Goal: Task Accomplishment & Management: Manage account settings

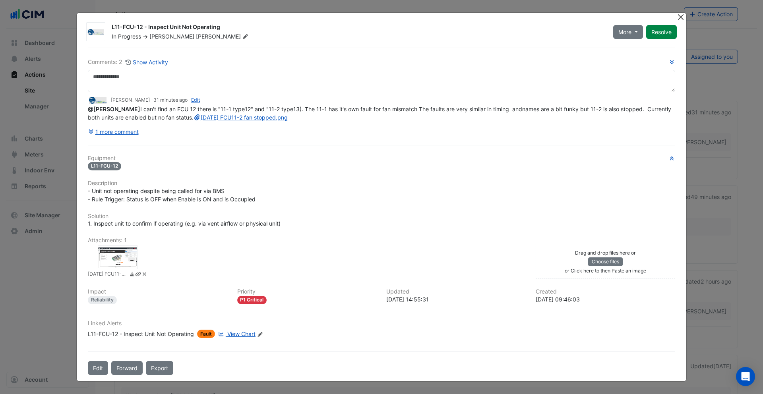
click at [678, 15] on button "Close" at bounding box center [681, 17] width 8 height 8
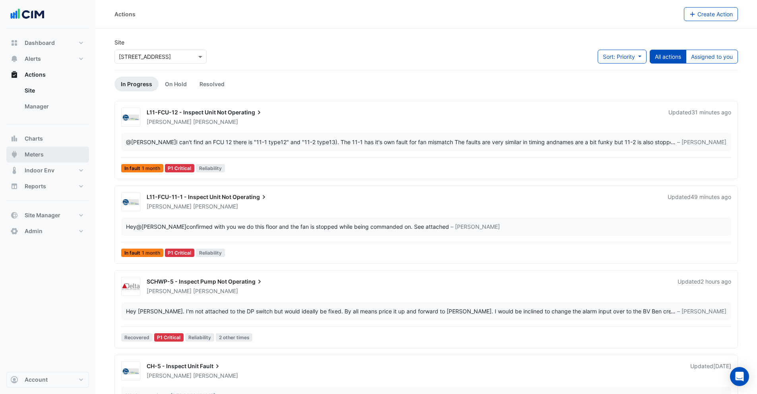
click at [45, 155] on button "Meters" at bounding box center [47, 155] width 83 height 16
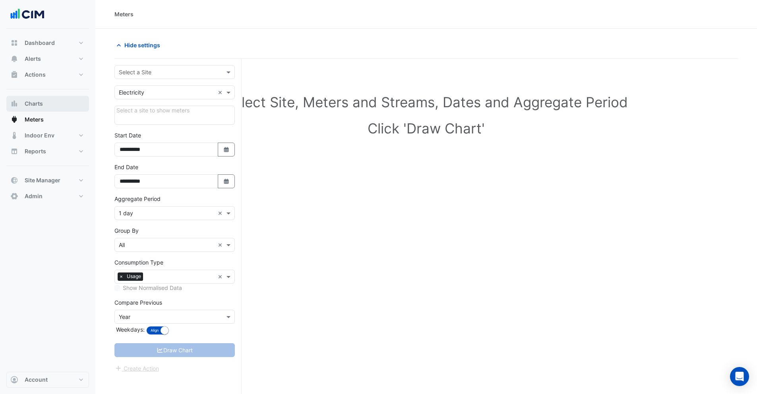
click at [43, 106] on button "Charts" at bounding box center [47, 104] width 83 height 16
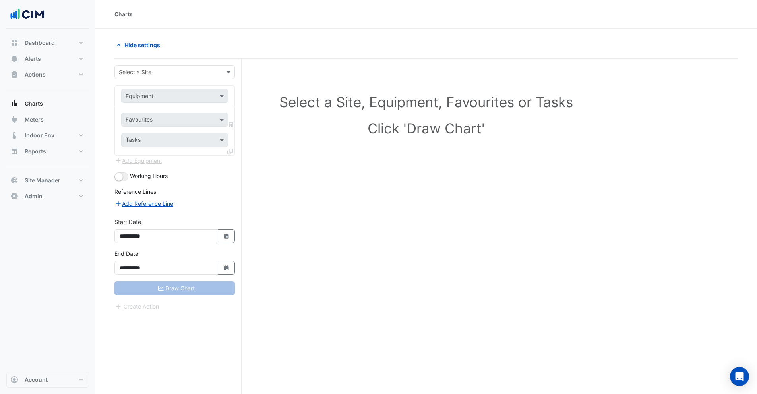
click at [152, 70] on input "text" at bounding box center [167, 72] width 96 height 8
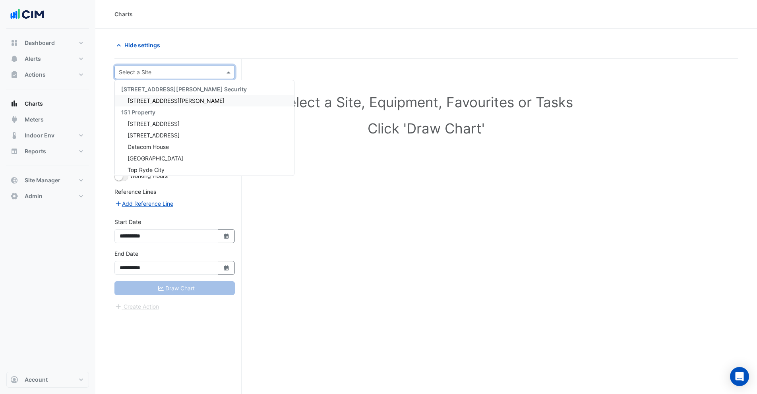
type input "*"
click at [151, 70] on input "text" at bounding box center [167, 72] width 96 height 8
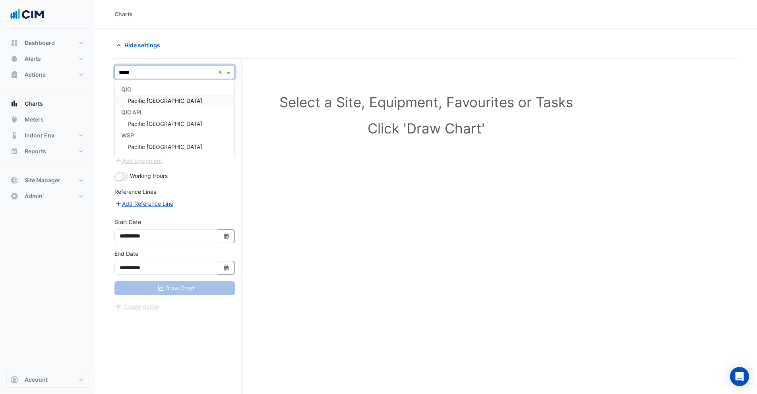
type input "******"
click at [153, 99] on span "Pacific Epping Plaza" at bounding box center [165, 100] width 75 height 7
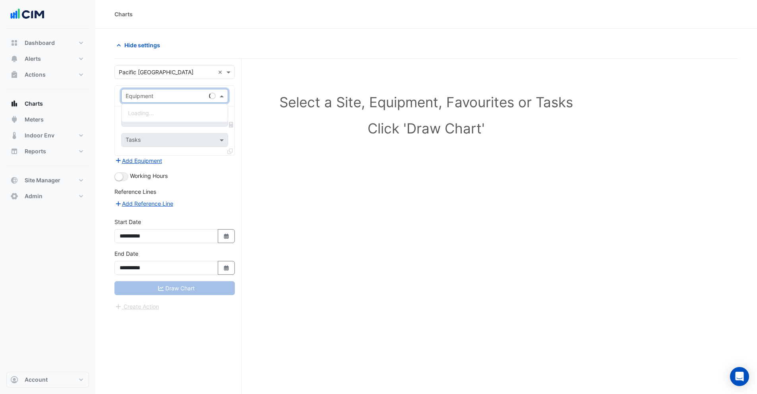
click at [153, 97] on input "text" at bounding box center [167, 96] width 82 height 8
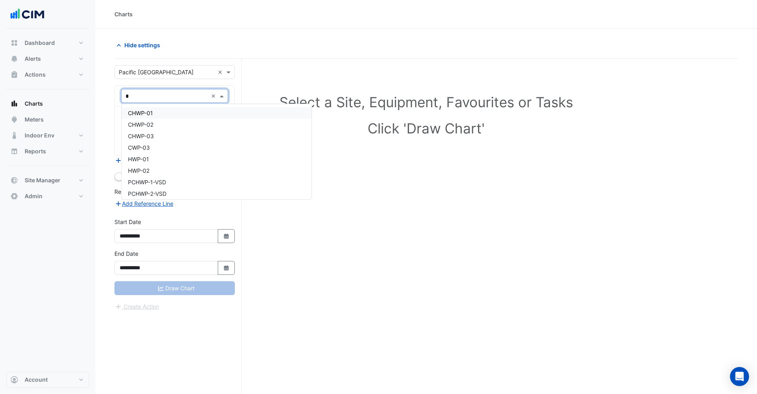
type input "**"
click at [155, 148] on span "WM_PE_GT069" at bounding box center [147, 145] width 39 height 7
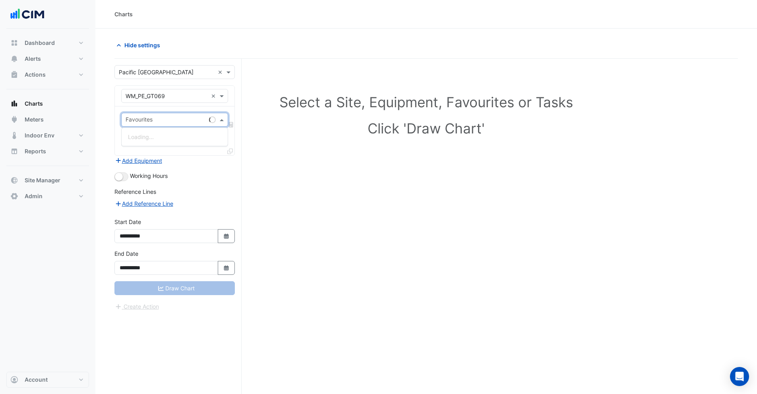
click at [150, 118] on input "text" at bounding box center [166, 121] width 80 height 8
click at [146, 132] on div "Water Usage (kL) - Water Meters, GT069" at bounding box center [182, 137] width 120 height 12
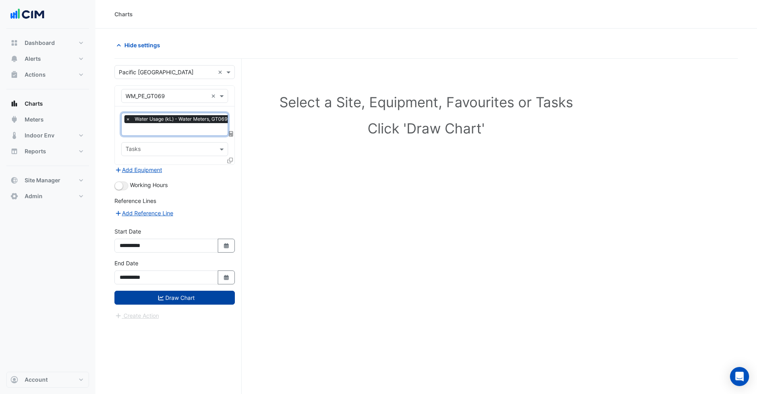
click at [178, 295] on button "Draw Chart" at bounding box center [175, 298] width 120 height 14
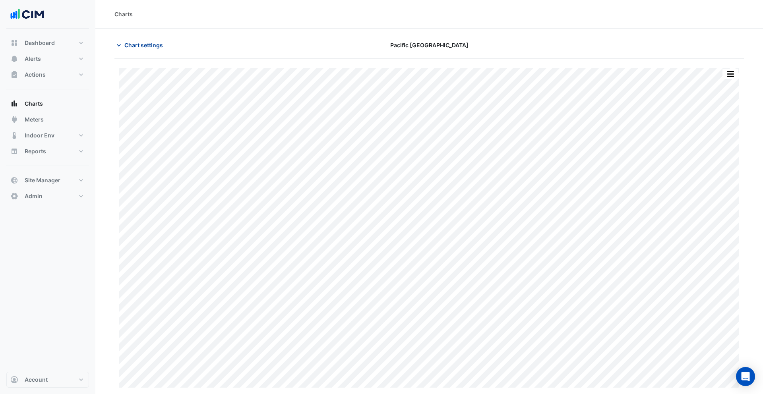
click at [134, 46] on span "Chart settings" at bounding box center [143, 45] width 39 height 8
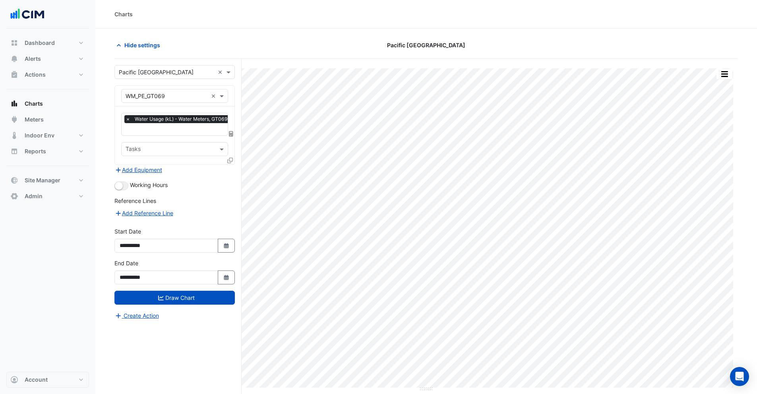
click at [230, 159] on icon at bounding box center [230, 161] width 6 height 6
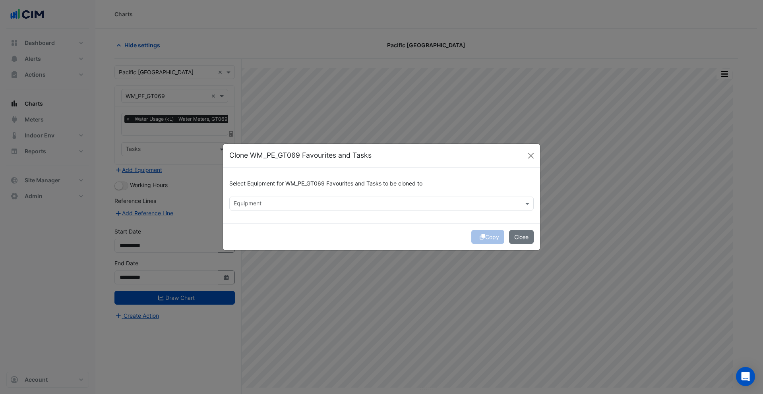
click at [254, 199] on div "Equipment" at bounding box center [247, 204] width 29 height 10
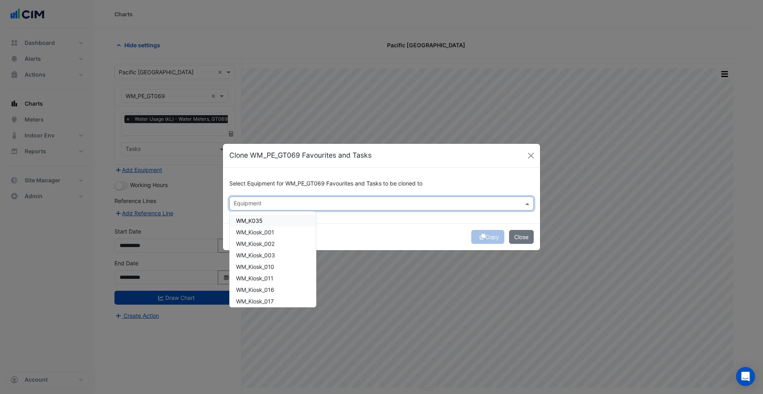
click at [253, 219] on span "WM_K035" at bounding box center [249, 220] width 27 height 7
click at [254, 233] on span "WM_Kiosk_001" at bounding box center [255, 232] width 38 height 7
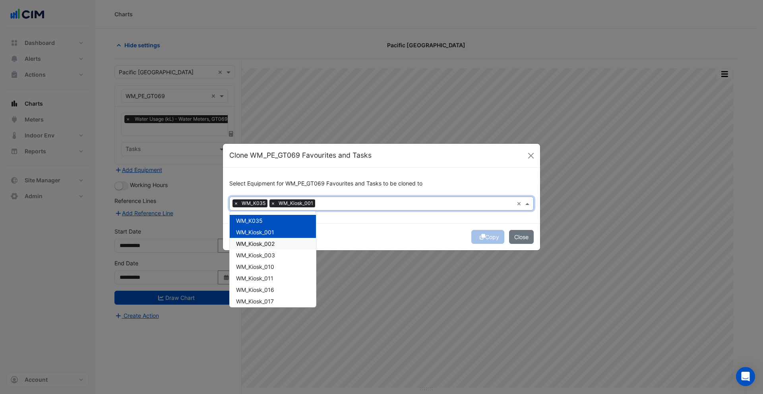
click at [256, 246] on span "WM_Kiosk_002" at bounding box center [255, 244] width 39 height 7
click at [391, 233] on div "Copy Close" at bounding box center [381, 236] width 317 height 27
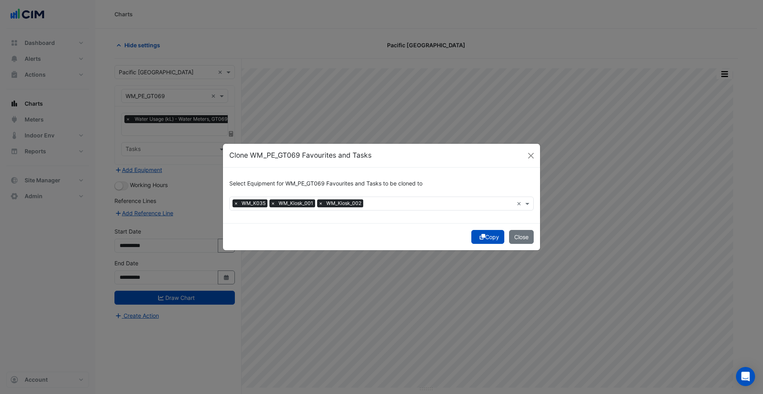
click at [480, 237] on icon "submit" at bounding box center [483, 237] width 6 height 6
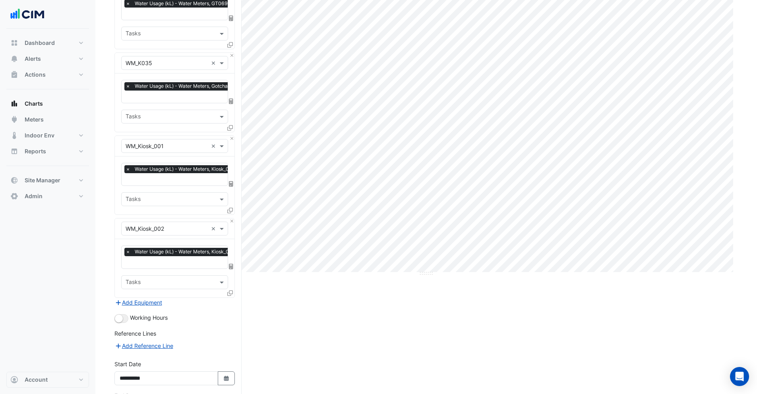
scroll to position [178, 0]
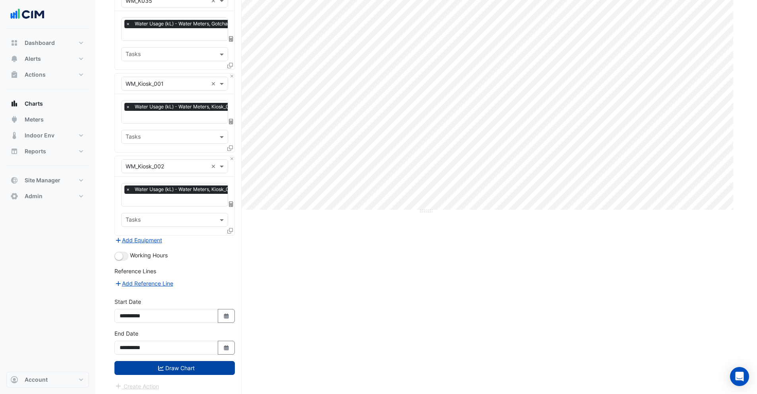
click at [159, 365] on fa-icon "submit" at bounding box center [161, 368] width 6 height 7
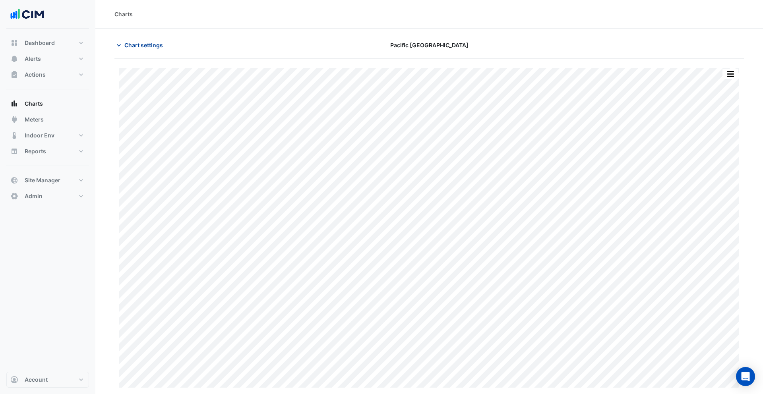
click at [127, 46] on span "Chart settings" at bounding box center [143, 45] width 39 height 8
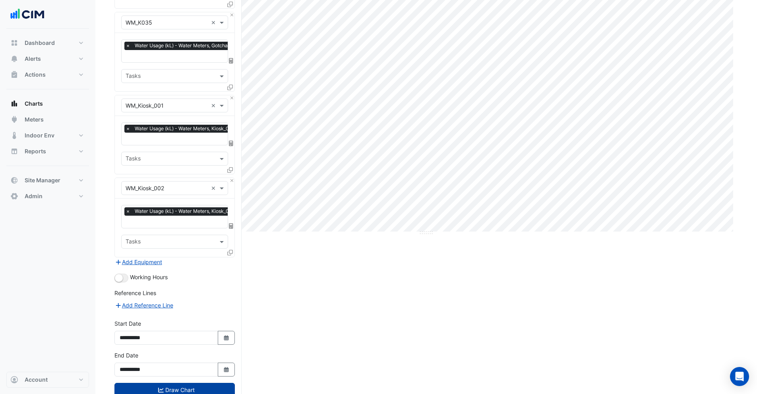
scroll to position [178, 0]
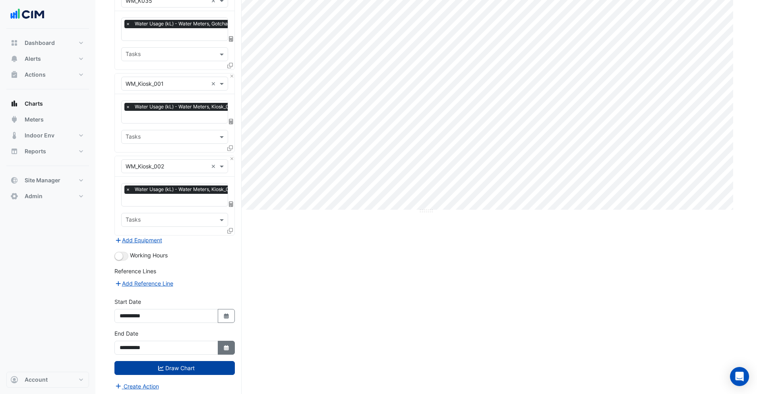
click at [227, 346] on icon "button" at bounding box center [226, 348] width 5 height 5
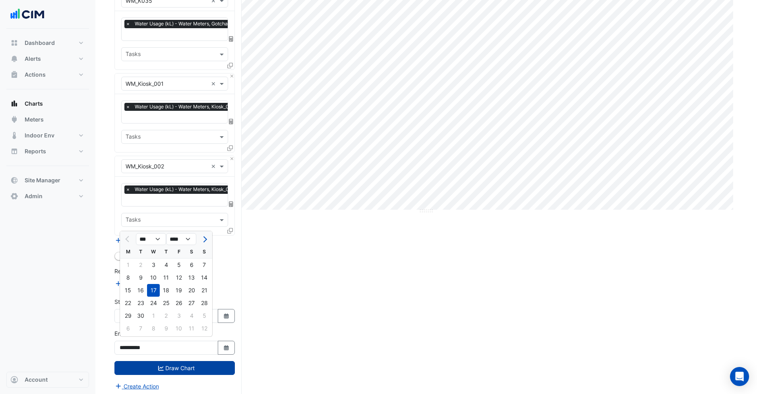
click at [326, 295] on div "Split by Equip Split All Print Save as JPEG Save as PNG Pivot Data Table Export…" at bounding box center [427, 139] width 624 height 517
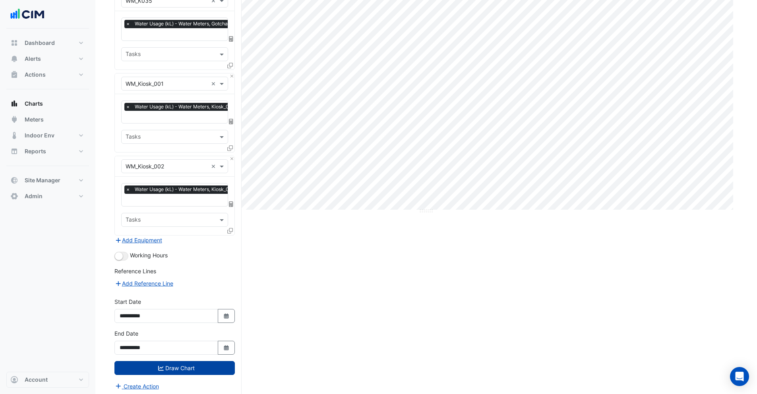
click at [665, 298] on div "Split by Equip Split All Print Save as JPEG Save as PNG Pivot Data Table Export…" at bounding box center [427, 139] width 624 height 517
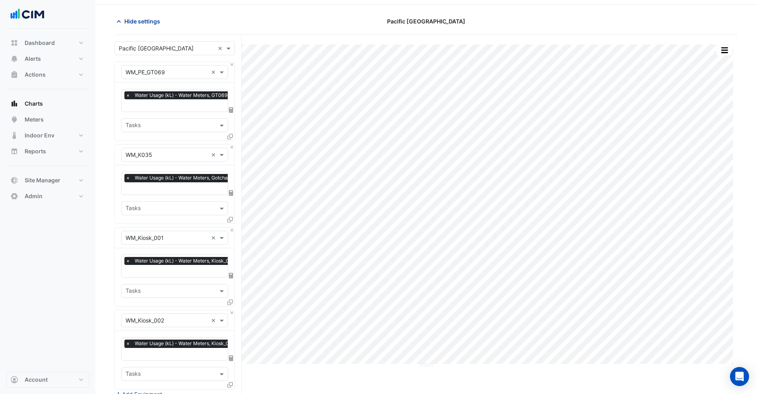
scroll to position [0, 0]
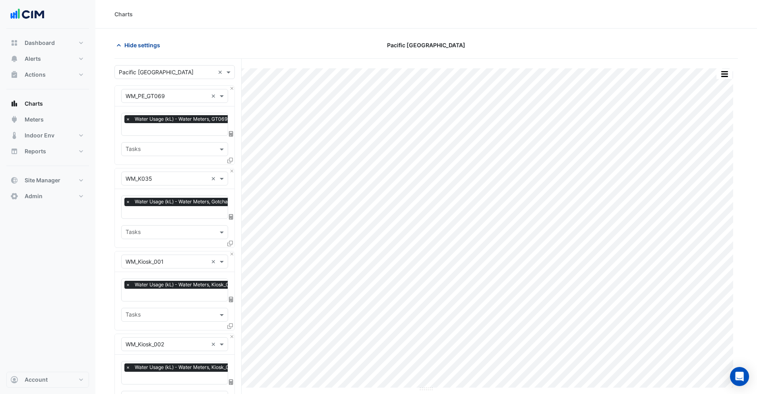
click at [125, 42] on span "Hide settings" at bounding box center [142, 45] width 36 height 8
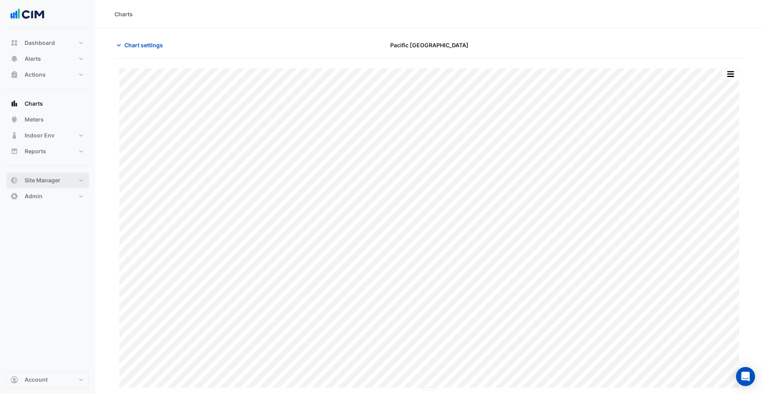
click at [39, 181] on span "Site Manager" at bounding box center [43, 181] width 36 height 8
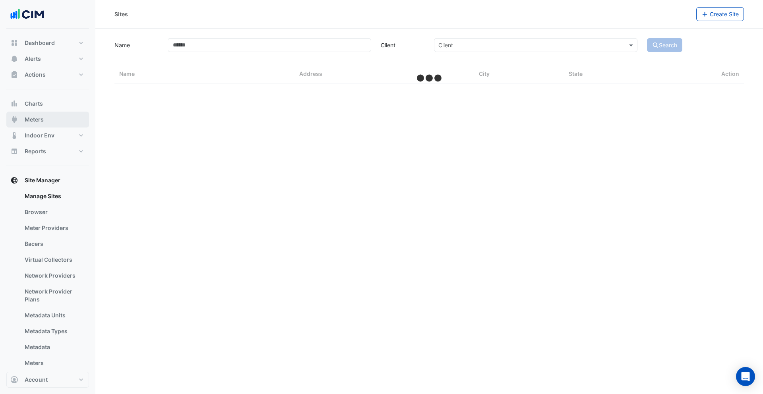
click at [45, 118] on button "Meters" at bounding box center [47, 120] width 83 height 16
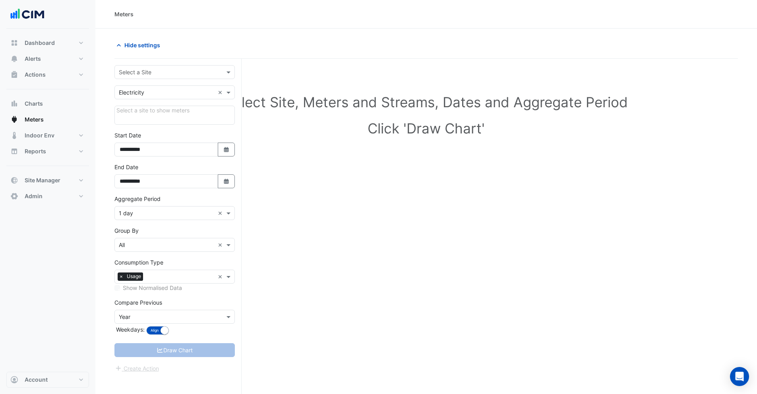
click at [134, 74] on input "text" at bounding box center [167, 72] width 96 height 8
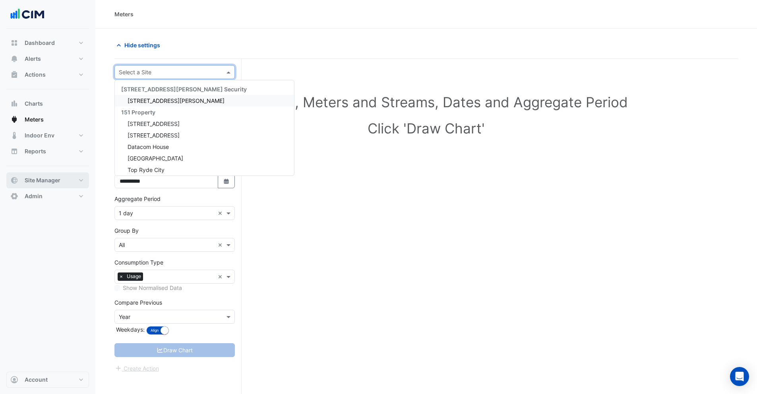
click at [39, 177] on span "Site Manager" at bounding box center [43, 181] width 36 height 8
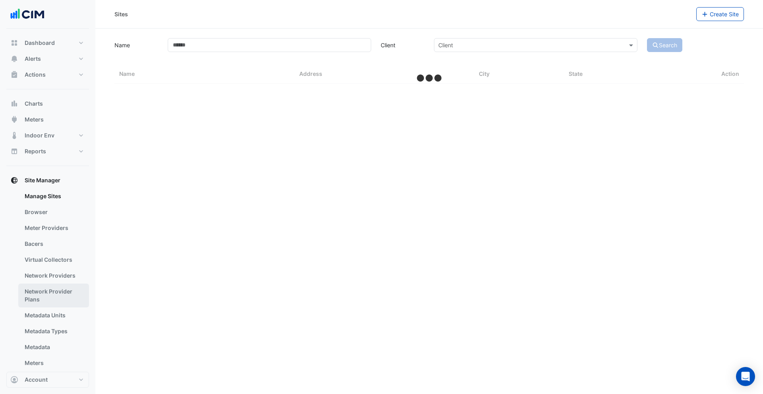
select select "***"
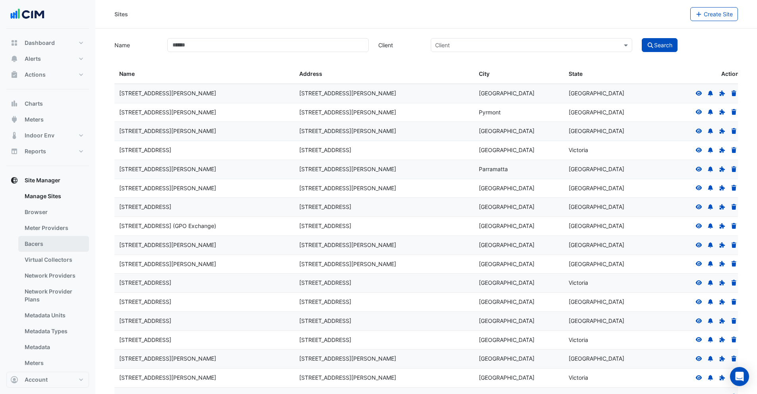
click at [41, 249] on link "Bacers" at bounding box center [53, 244] width 71 height 16
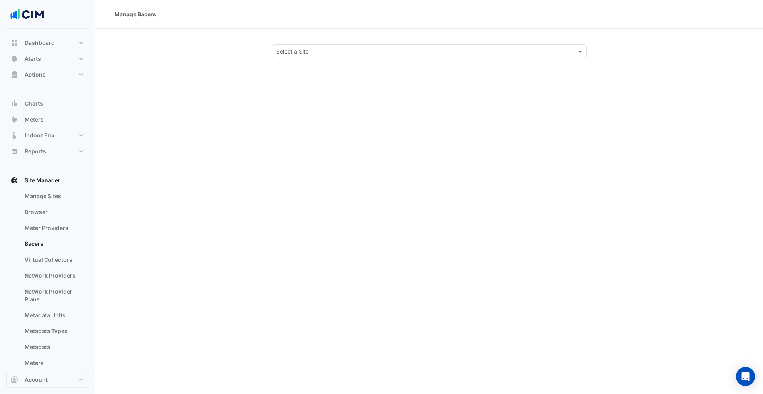
click at [298, 54] on input "text" at bounding box center [421, 52] width 290 height 8
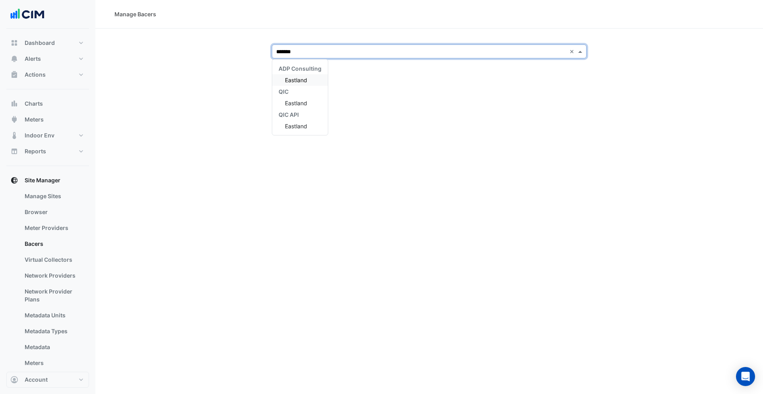
type input "********"
click at [301, 80] on span "Eastland" at bounding box center [296, 80] width 22 height 7
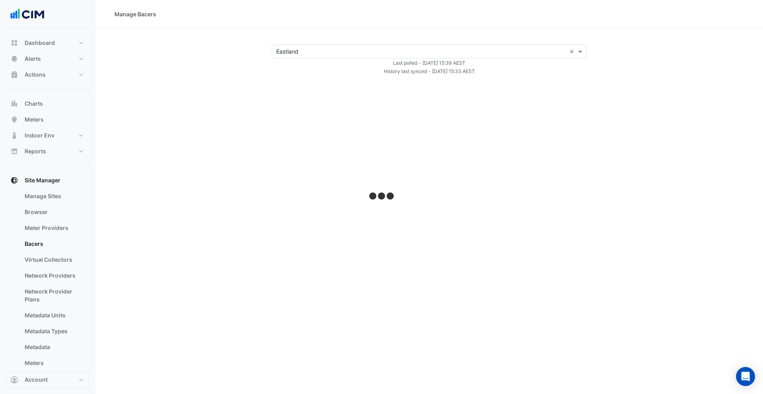
select select "***"
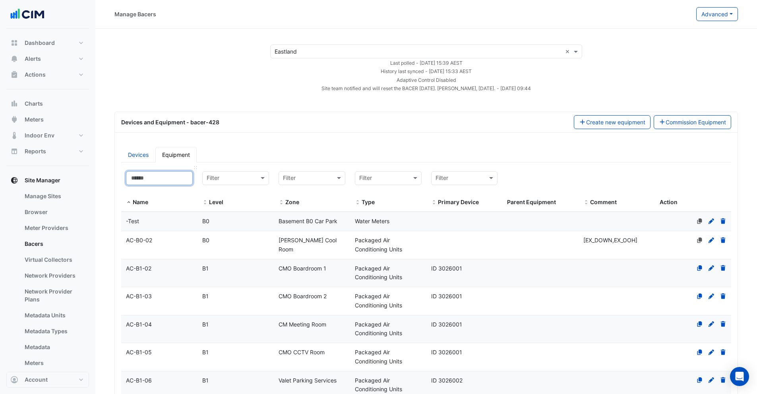
click at [153, 177] on input at bounding box center [159, 178] width 67 height 14
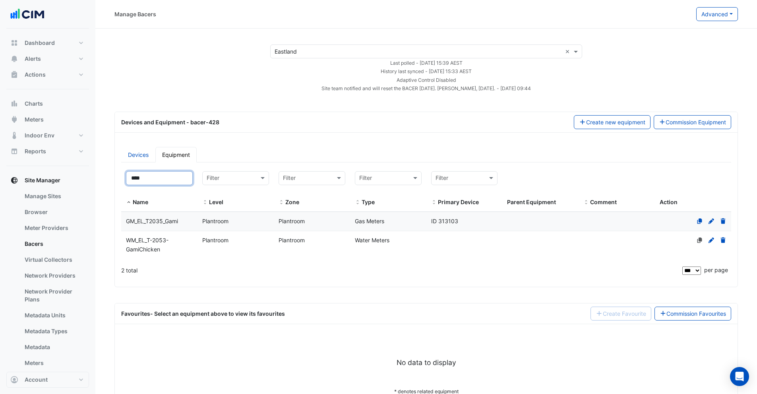
type input "****"
click at [40, 182] on span "Site Manager" at bounding box center [43, 181] width 36 height 8
click at [42, 195] on link "Manage Sites" at bounding box center [53, 196] width 71 height 16
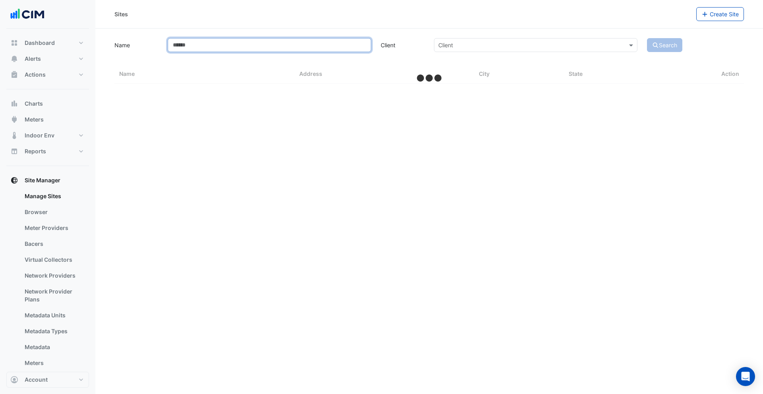
click at [192, 47] on input "Name" at bounding box center [270, 45] width 204 height 14
select select "***"
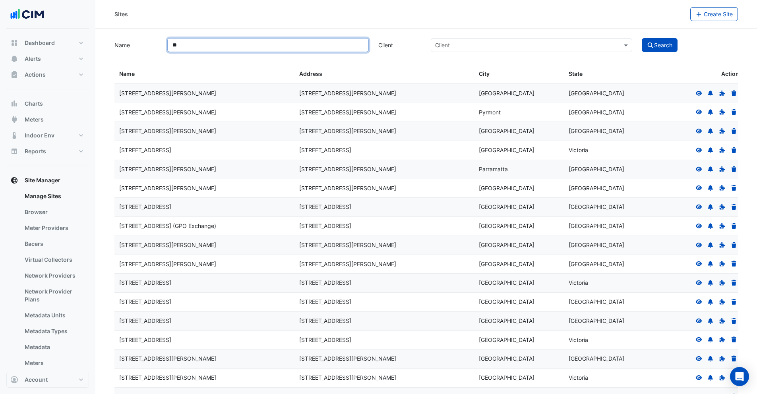
type input "*"
type input "****"
click at [657, 49] on button "Search" at bounding box center [660, 45] width 36 height 14
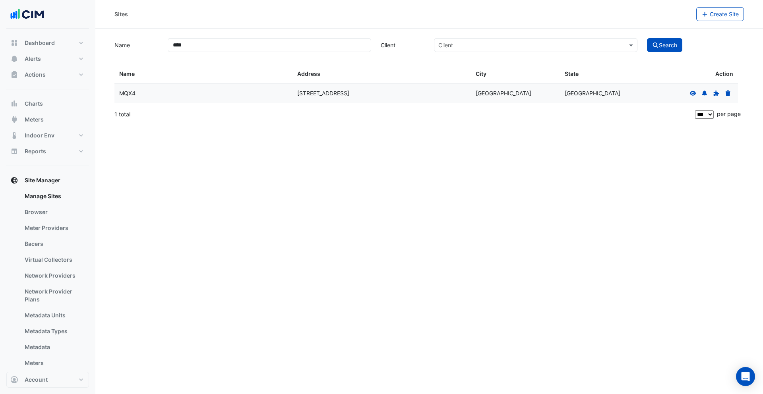
click at [694, 92] on icon at bounding box center [693, 94] width 7 height 6
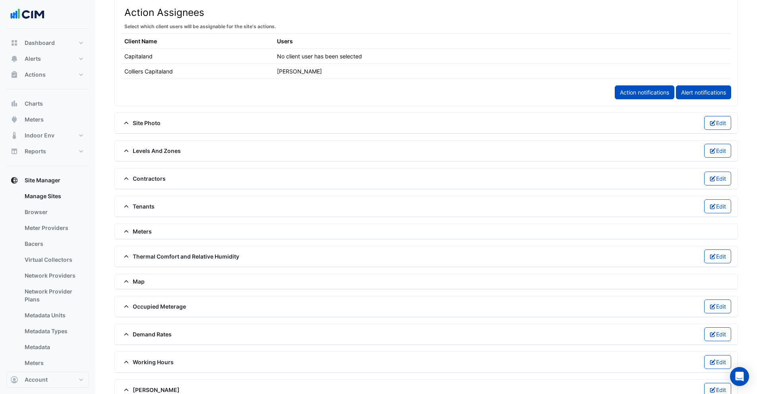
scroll to position [465, 0]
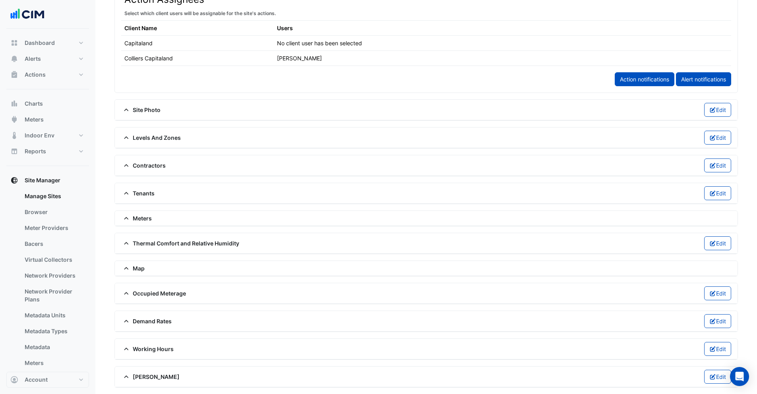
click at [146, 216] on span "Meters" at bounding box center [136, 218] width 31 height 8
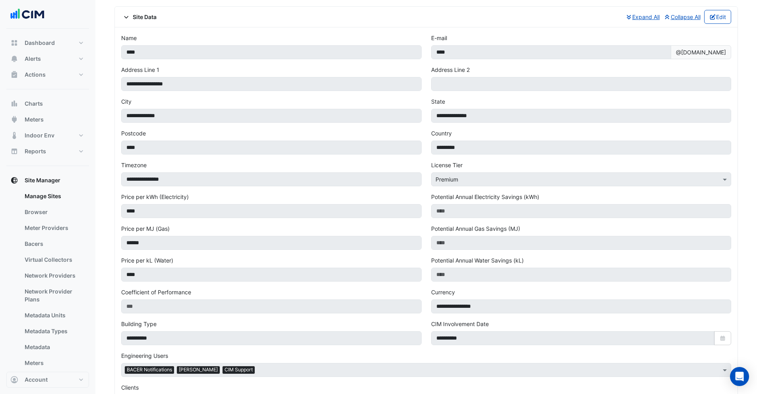
scroll to position [0, 0]
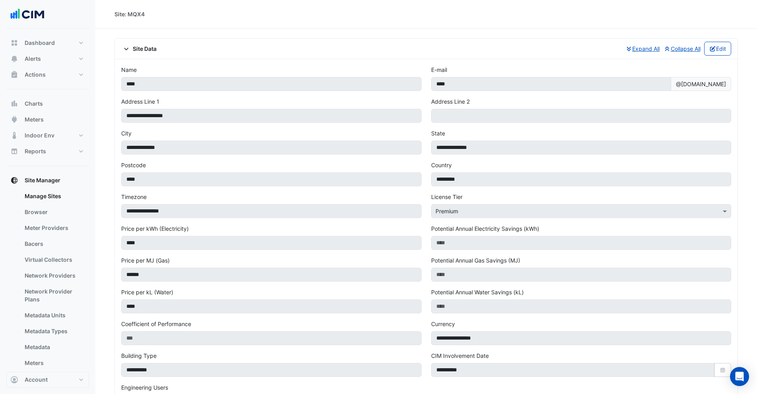
click at [136, 47] on span "Site Data" at bounding box center [138, 49] width 35 height 8
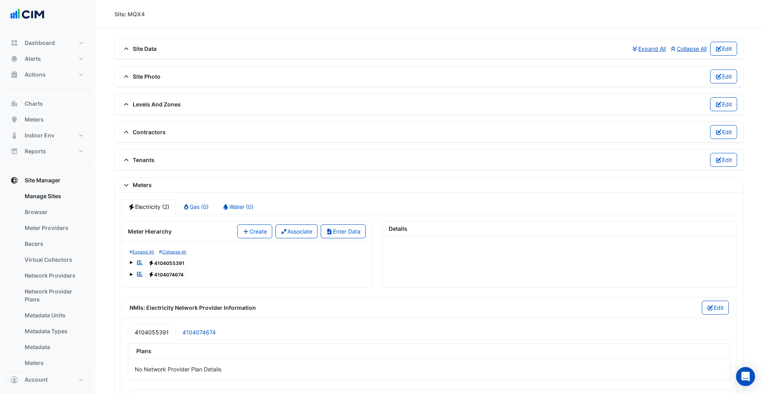
select select "***"
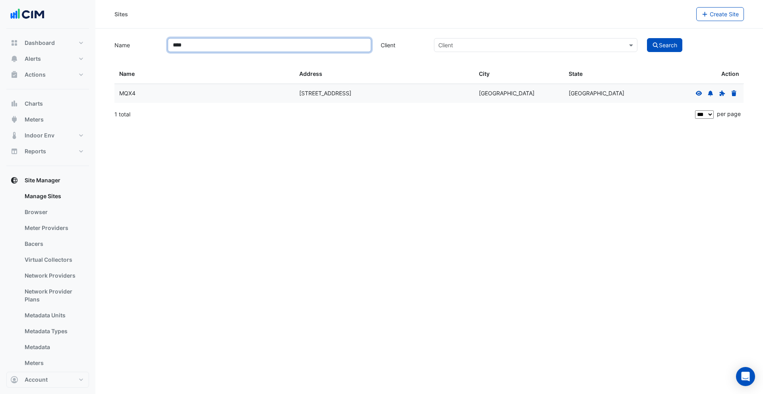
drag, startPoint x: 205, startPoint y: 47, endPoint x: 168, endPoint y: 45, distance: 36.6
click at [168, 45] on input "****" at bounding box center [270, 45] width 204 height 14
type input "********"
click at [661, 47] on button "Search" at bounding box center [665, 45] width 36 height 14
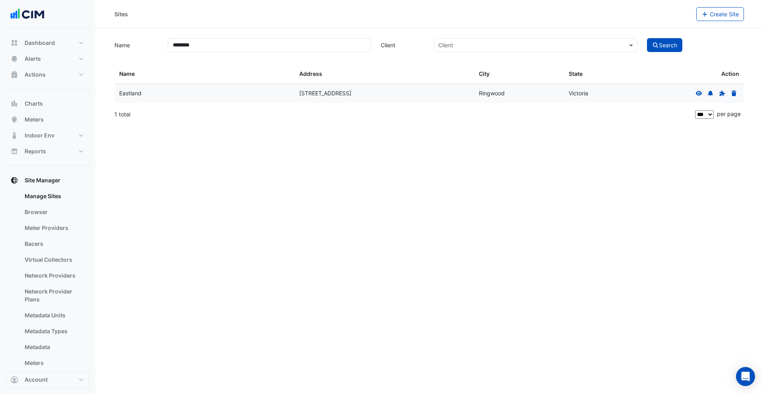
click at [699, 91] on icon at bounding box center [699, 94] width 7 height 6
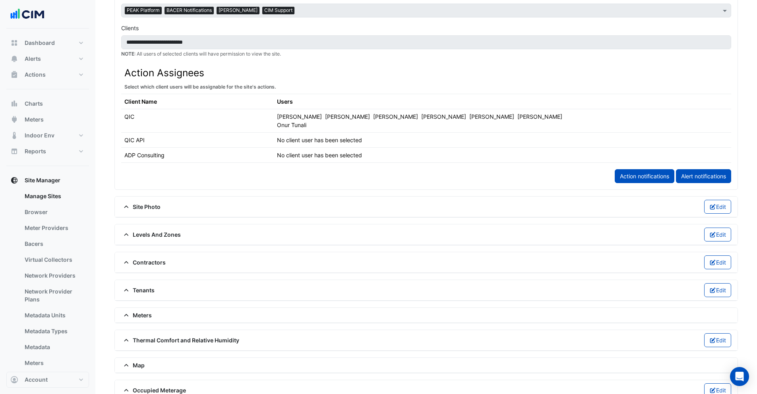
scroll to position [452, 0]
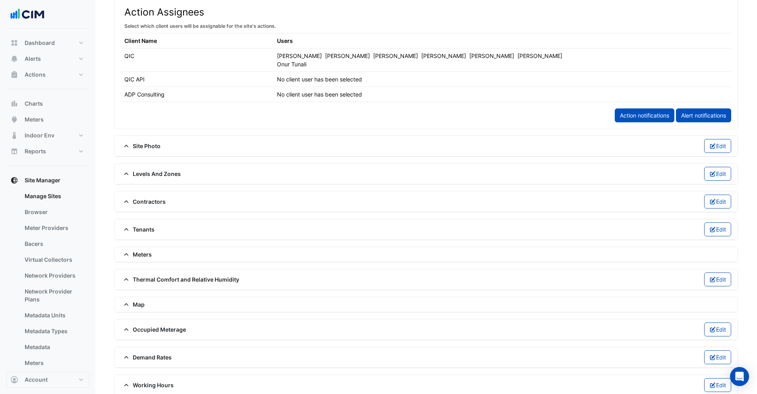
click at [147, 250] on span "Meters" at bounding box center [136, 254] width 31 height 8
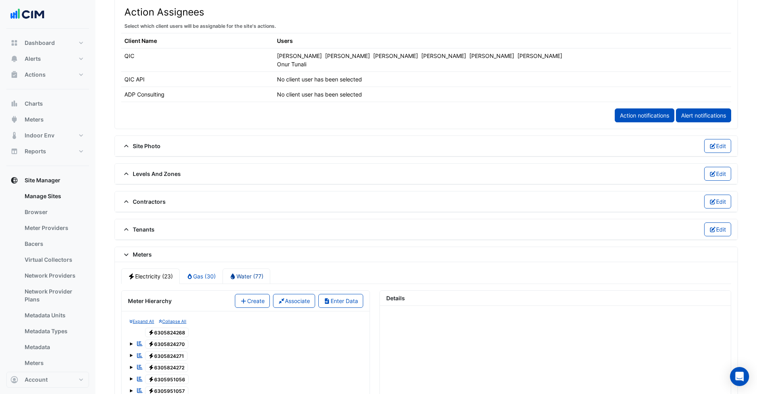
click at [244, 269] on link "Water (77)" at bounding box center [247, 277] width 48 height 16
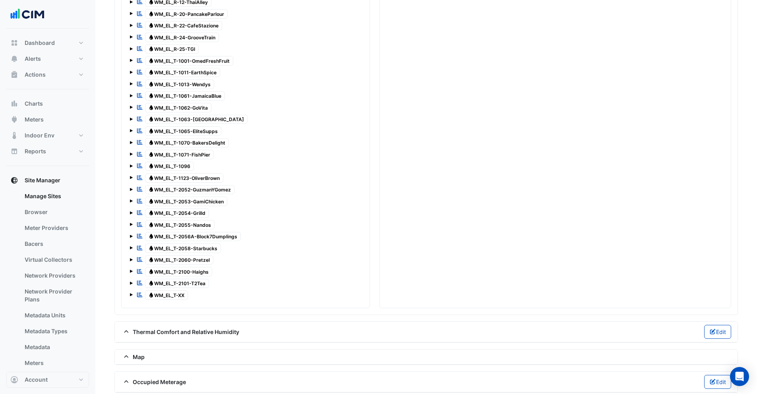
scroll to position [1380, 0]
click at [200, 198] on span "Water WM_EL_T-2053-GamiChicken" at bounding box center [186, 203] width 83 height 10
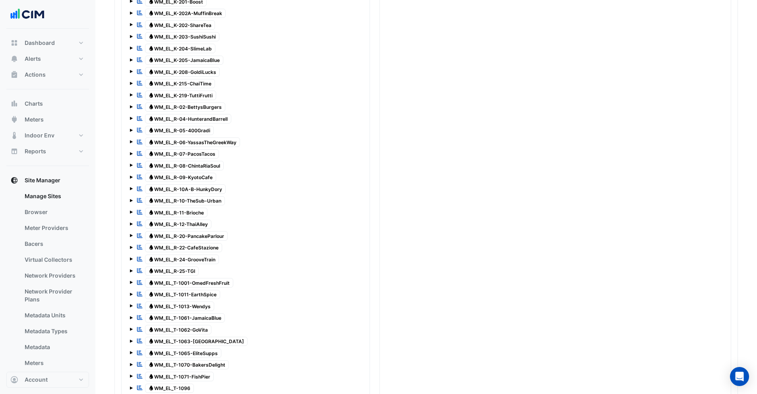
scroll to position [1434, 0]
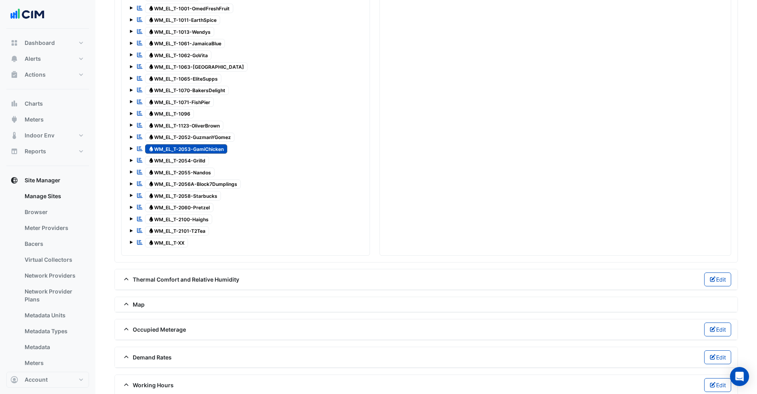
click at [131, 147] on span at bounding box center [131, 148] width 3 height 3
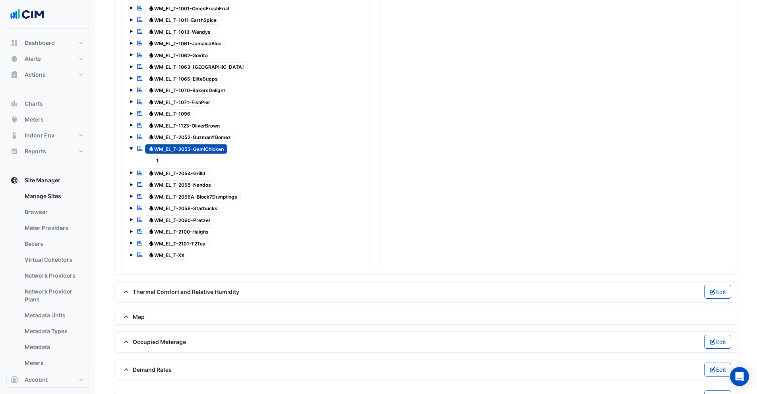
click at [157, 156] on span "1" at bounding box center [158, 160] width 10 height 9
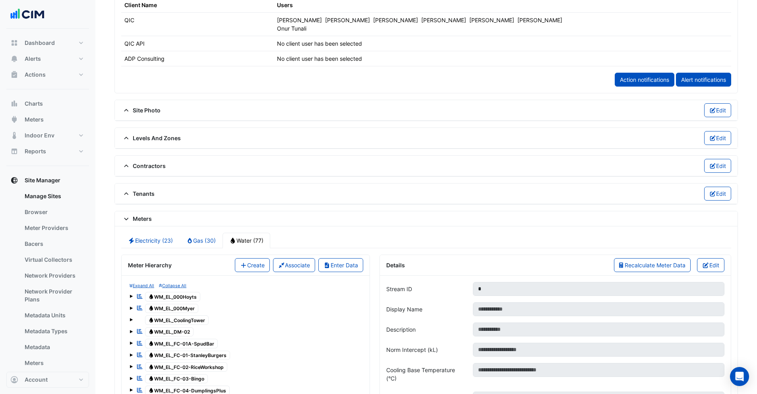
scroll to position [559, 0]
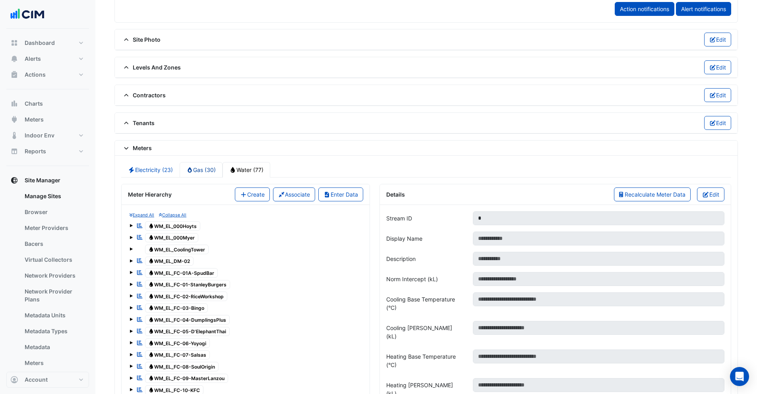
click at [201, 163] on link "Gas (30)" at bounding box center [201, 170] width 43 height 16
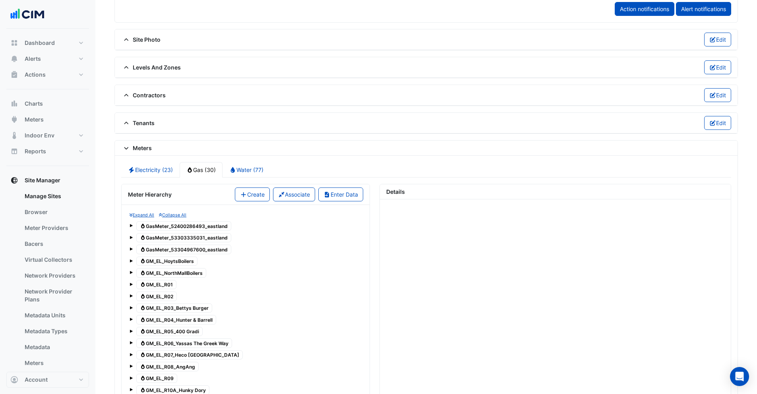
scroll to position [882, 0]
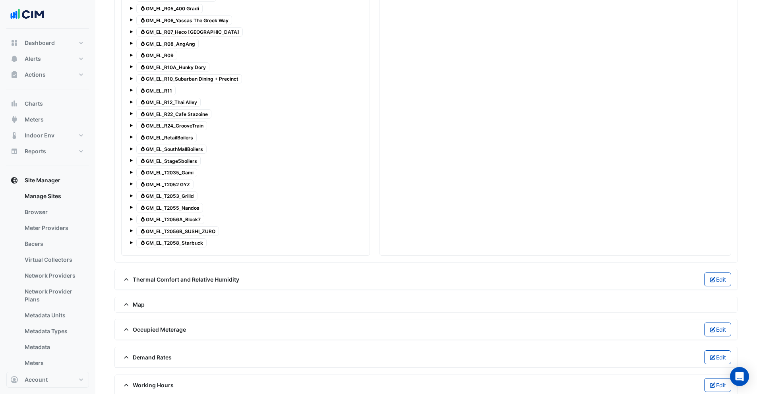
click at [133, 191] on div "Gas GM_EL_T2053_Grilld" at bounding box center [246, 196] width 232 height 11
click at [131, 194] on span at bounding box center [131, 195] width 3 height 3
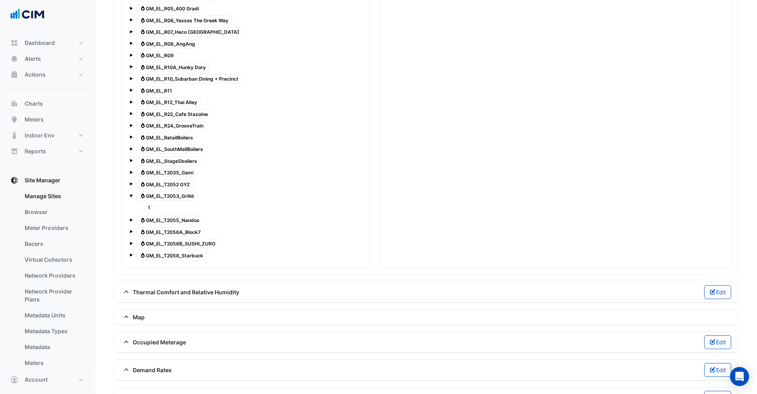
click at [132, 171] on span at bounding box center [131, 172] width 3 height 3
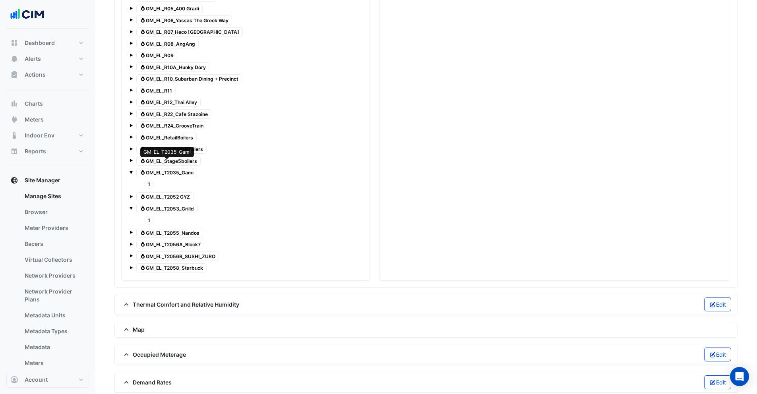
click at [188, 168] on span "Gas GM_EL_T2035_Gami" at bounding box center [166, 173] width 61 height 10
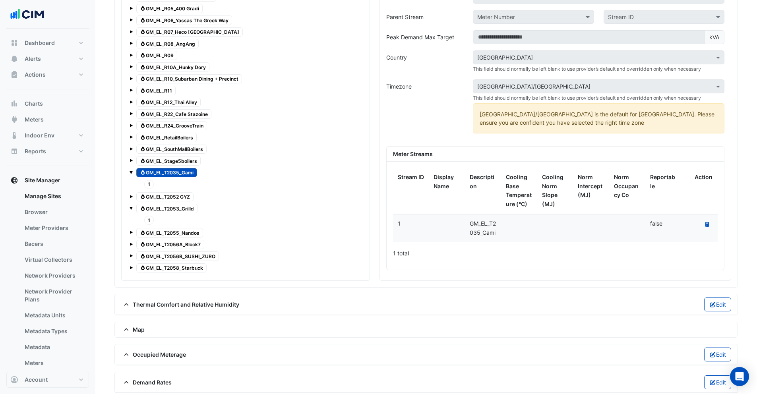
click at [131, 171] on span at bounding box center [131, 172] width 3 height 3
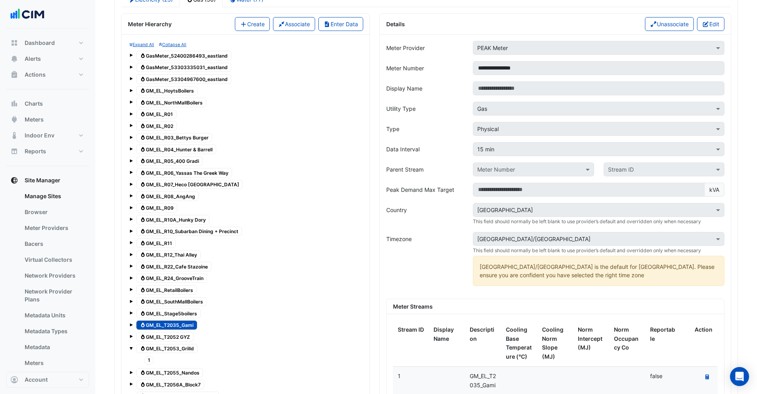
scroll to position [729, 0]
click at [714, 17] on button "Edit" at bounding box center [710, 24] width 27 height 14
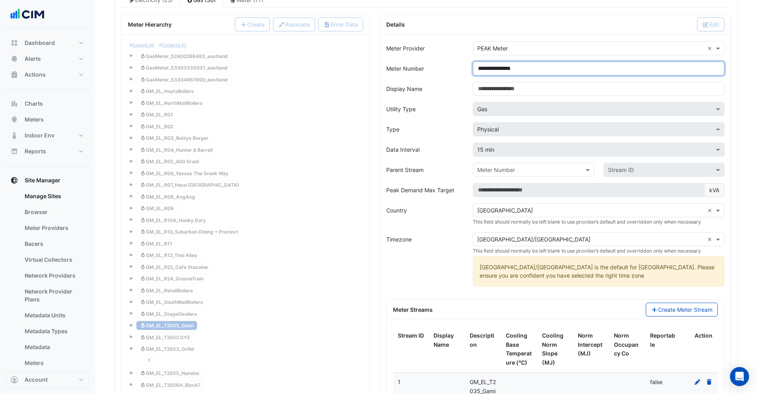
drag, startPoint x: 516, startPoint y: 61, endPoint x: 510, endPoint y: 61, distance: 6.4
click at [510, 62] on input "**********" at bounding box center [599, 69] width 252 height 14
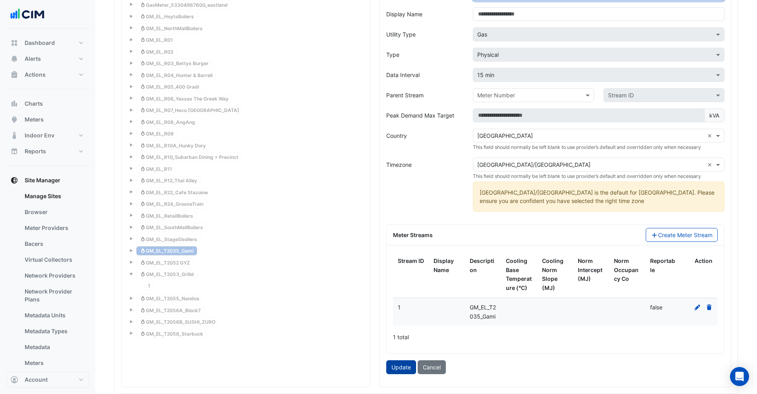
scroll to position [844, 0]
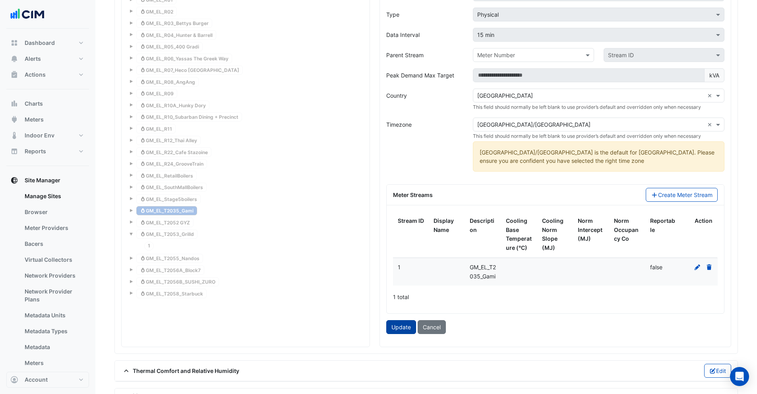
click at [394, 326] on button "Update" at bounding box center [401, 327] width 30 height 14
type input "**********"
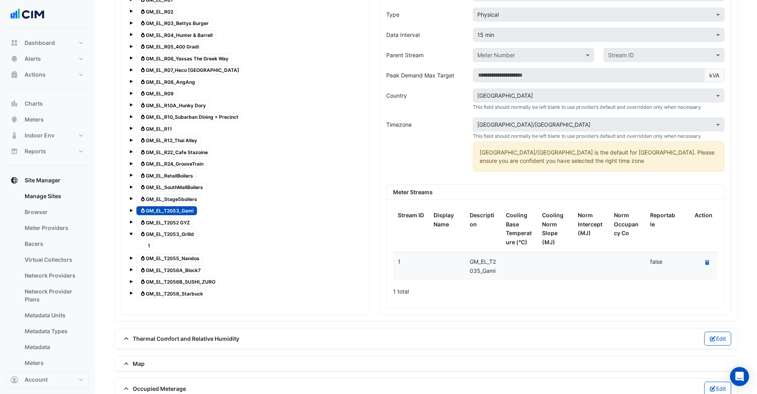
click at [163, 218] on span "Gas GM_EL_T2052 GYZ" at bounding box center [164, 223] width 57 height 10
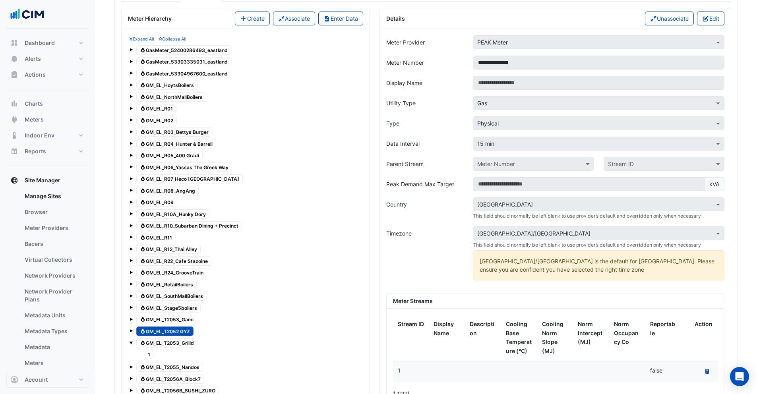
scroll to position [729, 0]
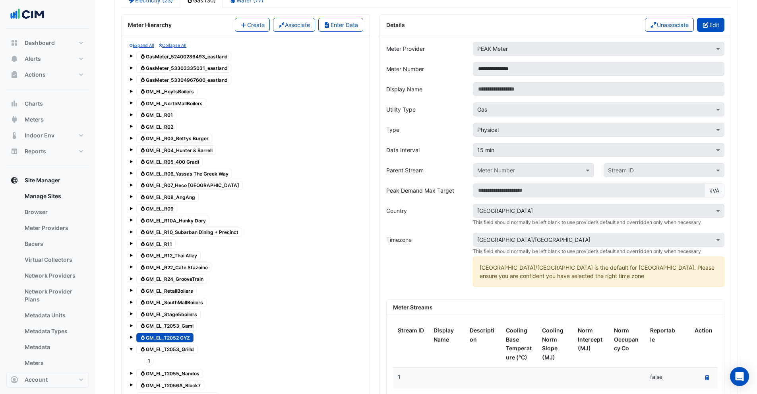
click at [713, 19] on button "Edit" at bounding box center [710, 25] width 27 height 14
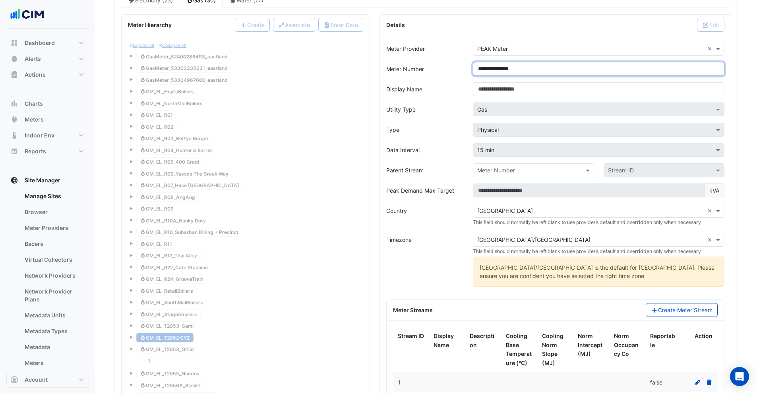
click at [518, 62] on input "**********" at bounding box center [599, 69] width 252 height 14
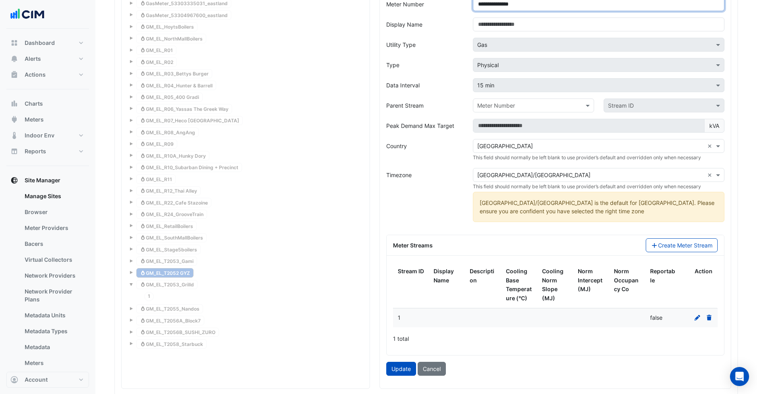
scroll to position [833, 0]
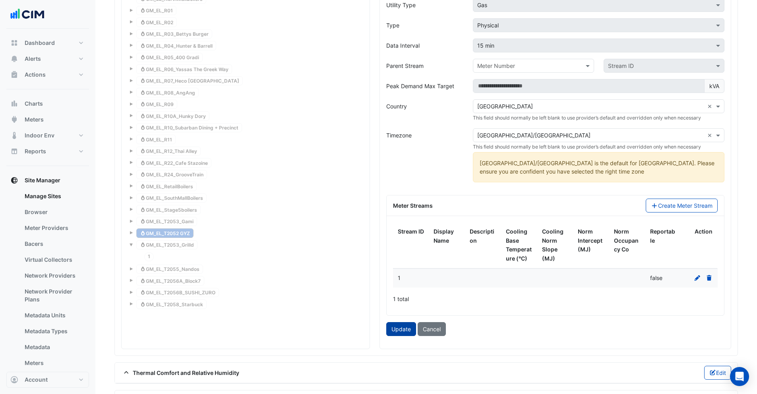
click at [398, 324] on button "Update" at bounding box center [401, 329] width 30 height 14
type input "**********"
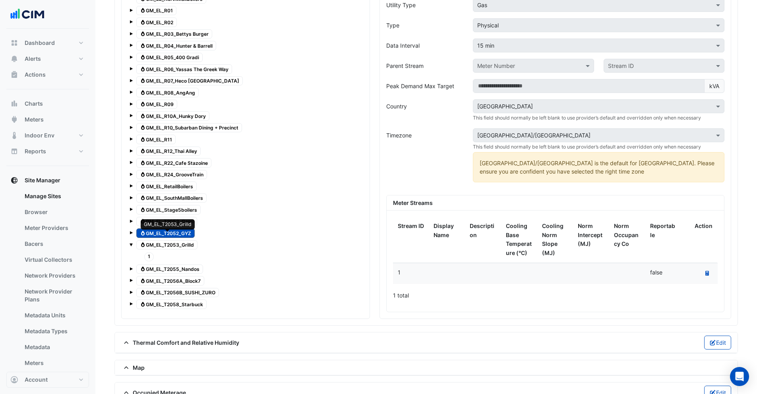
click at [167, 241] on span "Gas GM_EL_T2053_Grilld" at bounding box center [166, 246] width 61 height 10
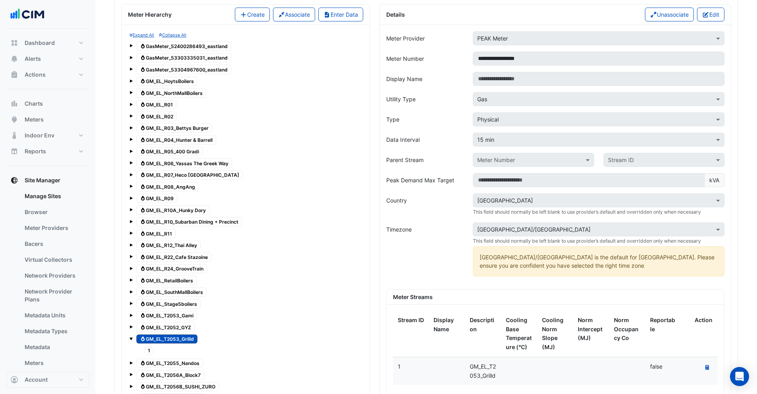
scroll to position [725, 0]
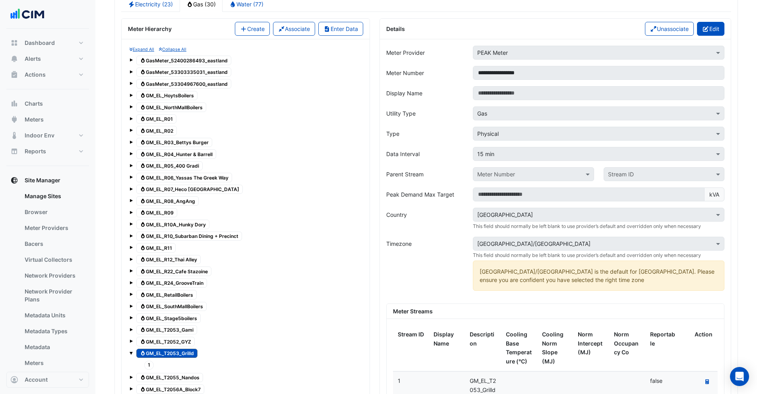
click at [708, 23] on button "Edit" at bounding box center [710, 29] width 27 height 14
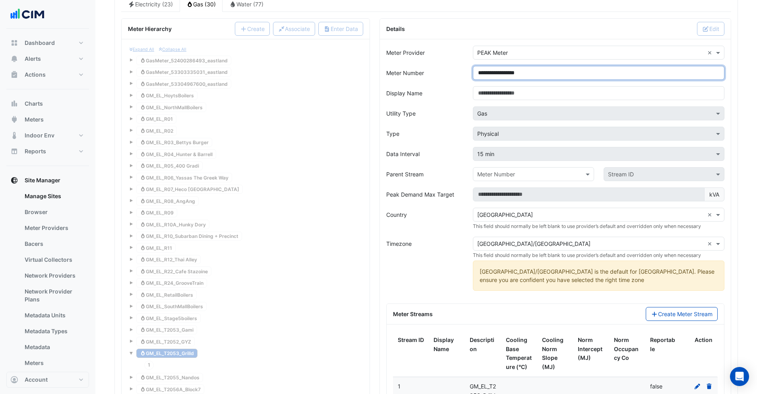
click at [514, 66] on input "**********" at bounding box center [599, 73] width 252 height 14
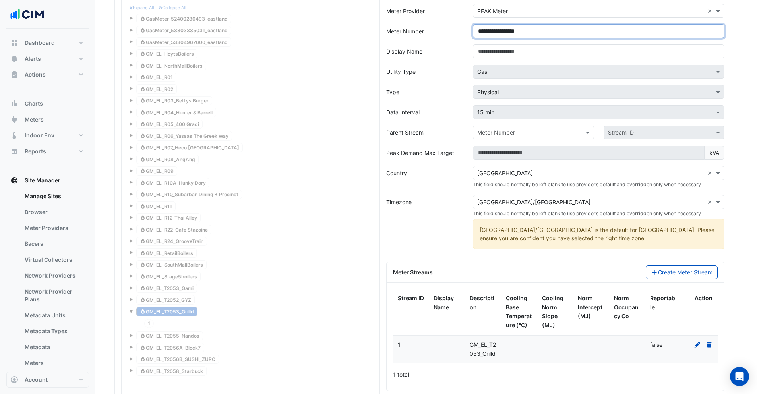
scroll to position [835, 0]
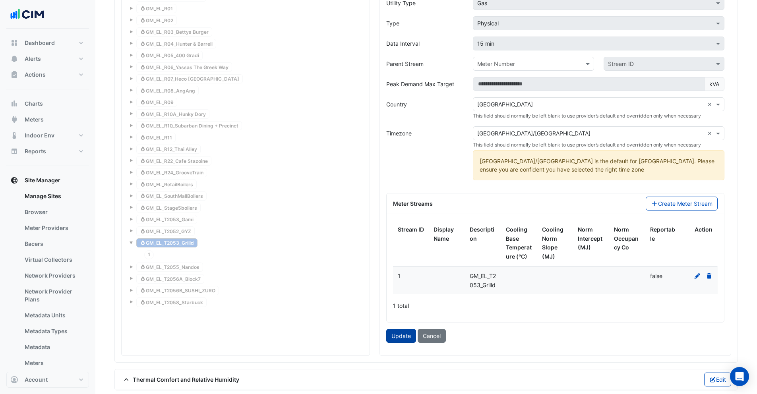
click at [401, 340] on button "Update" at bounding box center [401, 336] width 30 height 14
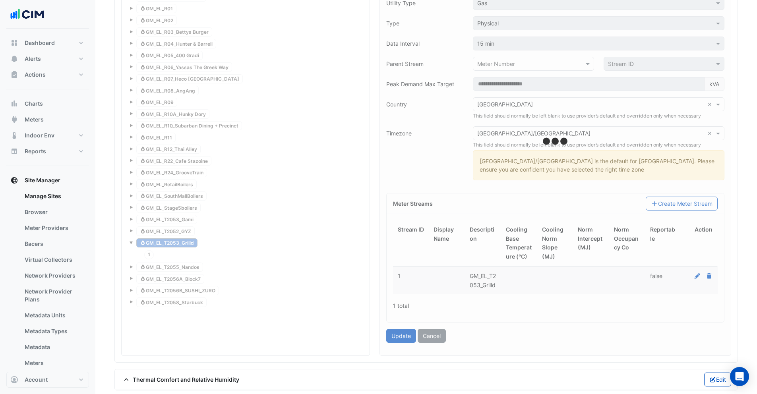
type input "**********"
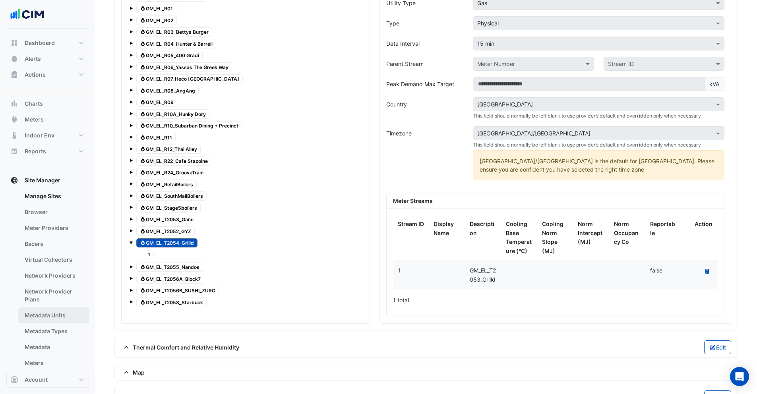
click at [56, 319] on link "Metadata Units" at bounding box center [53, 316] width 71 height 16
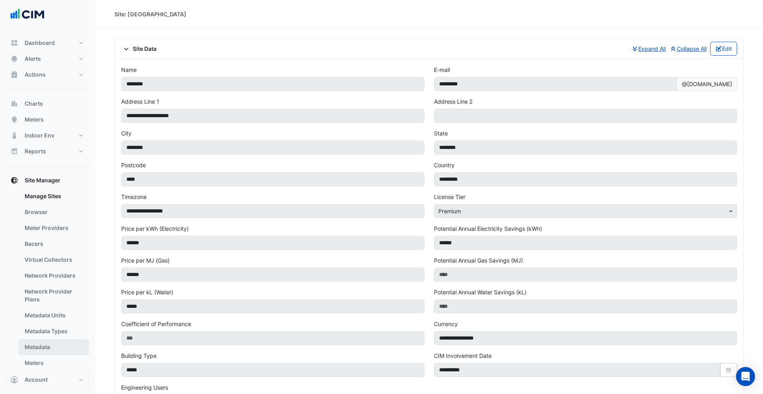
select select "***"
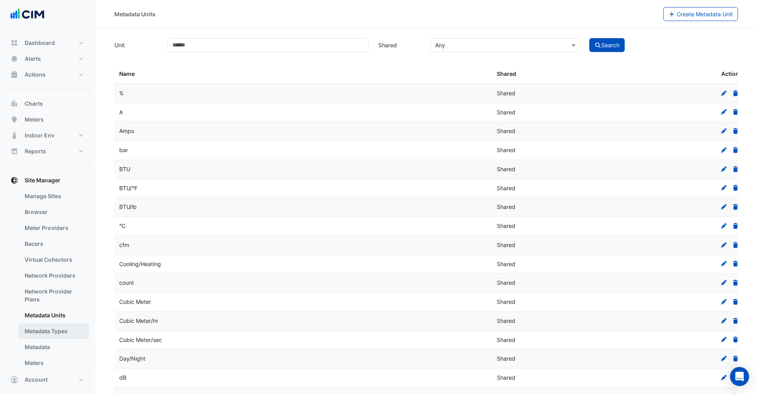
click at [60, 332] on link "Metadata Types" at bounding box center [53, 332] width 71 height 16
select select "***"
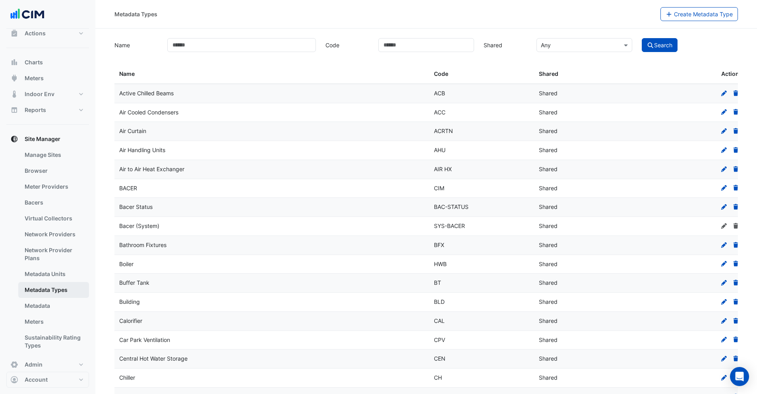
scroll to position [46, 0]
click at [30, 302] on link "Metadata" at bounding box center [53, 301] width 71 height 16
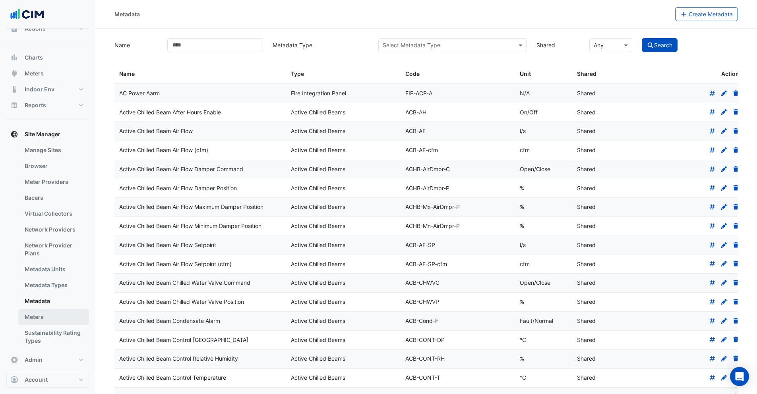
click at [31, 319] on link "Meters" at bounding box center [53, 317] width 71 height 16
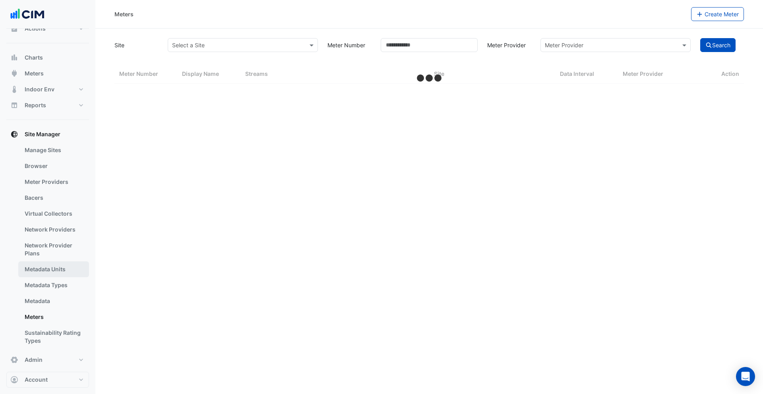
select select "***"
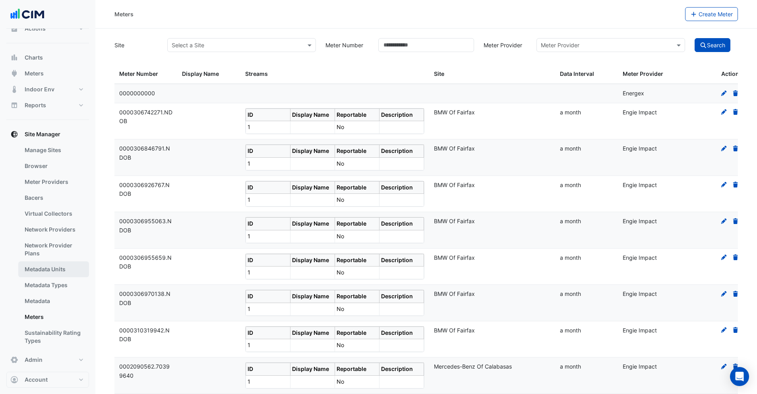
click at [43, 275] on link "Metadata Units" at bounding box center [53, 270] width 71 height 16
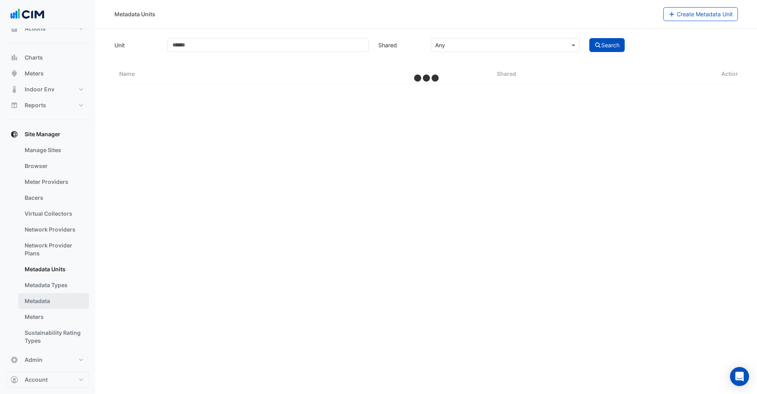
select select "***"
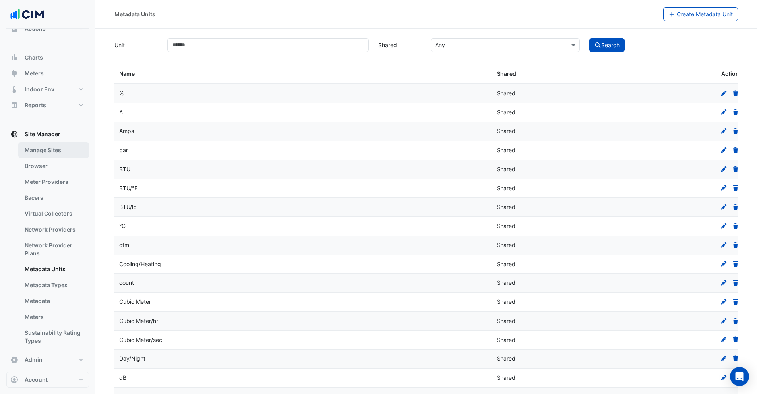
click at [43, 148] on link "Manage Sites" at bounding box center [53, 150] width 71 height 16
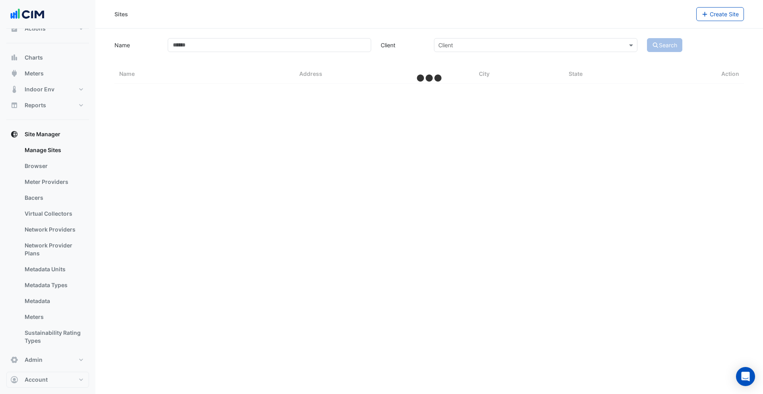
click at [196, 37] on div "Name Client Client Search" at bounding box center [429, 45] width 639 height 16
click at [195, 46] on input "Name" at bounding box center [270, 45] width 204 height 14
type input "*"
select select "***"
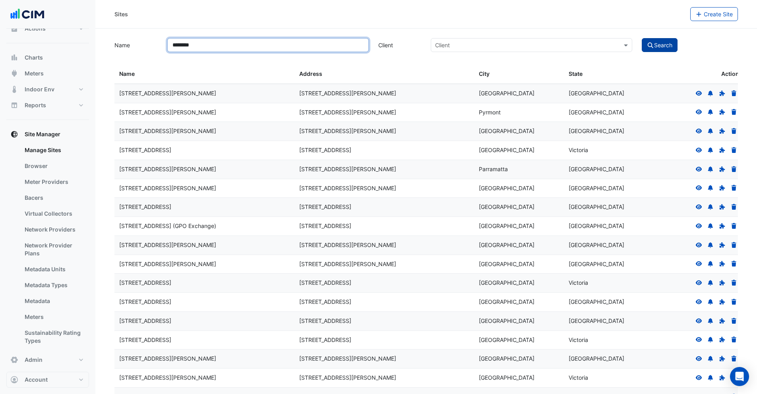
type input "********"
click at [678, 43] on button "Search" at bounding box center [660, 45] width 36 height 14
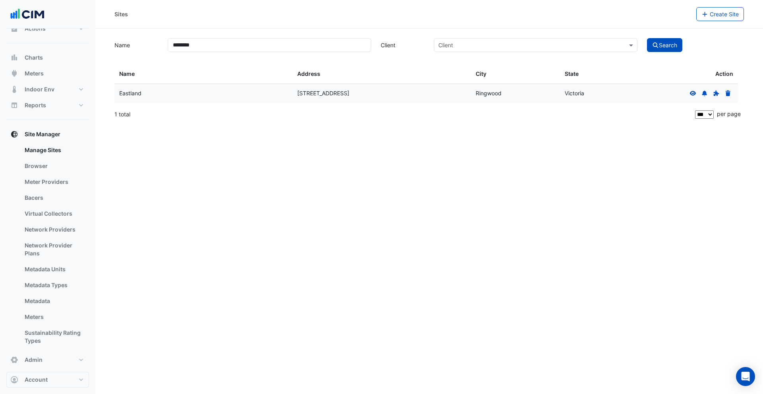
click at [694, 91] on icon at bounding box center [693, 93] width 6 height 5
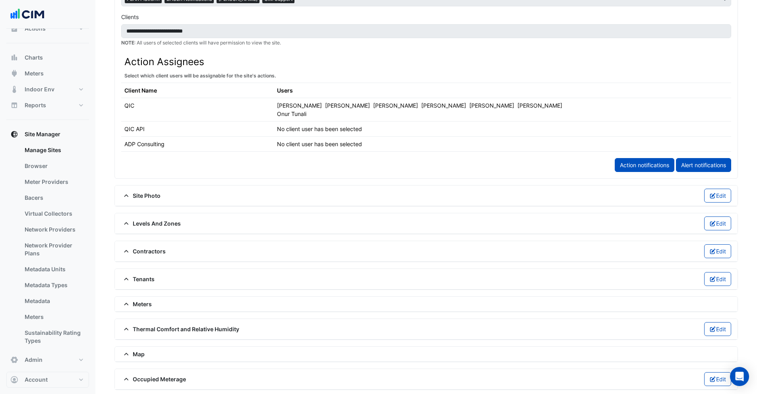
scroll to position [452, 0]
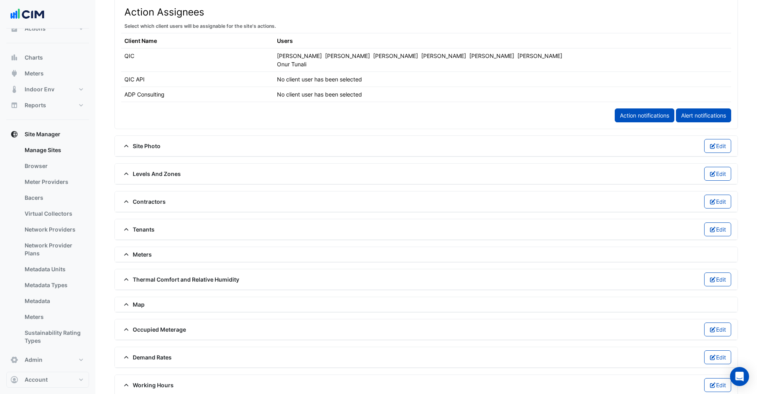
click at [139, 250] on span "Meters" at bounding box center [136, 254] width 31 height 8
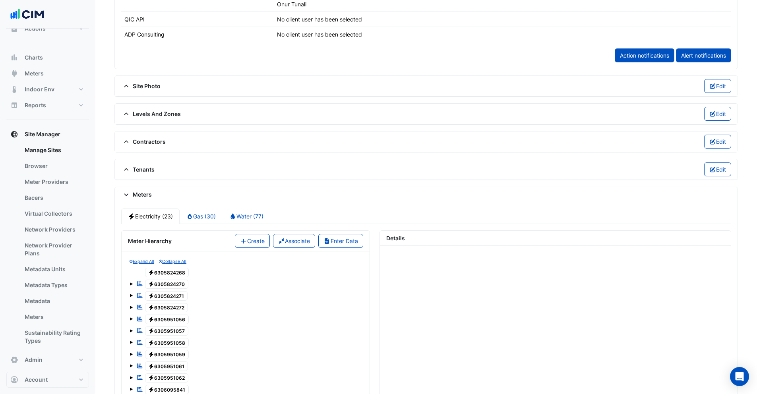
scroll to position [616, 0]
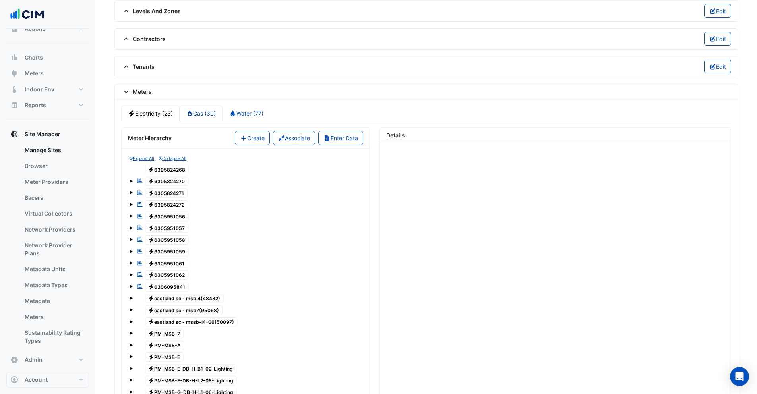
click at [202, 106] on link "Gas (30)" at bounding box center [201, 114] width 43 height 16
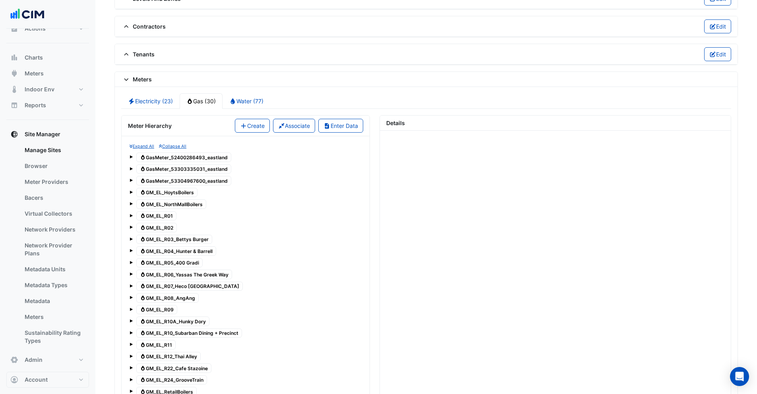
scroll to position [579, 0]
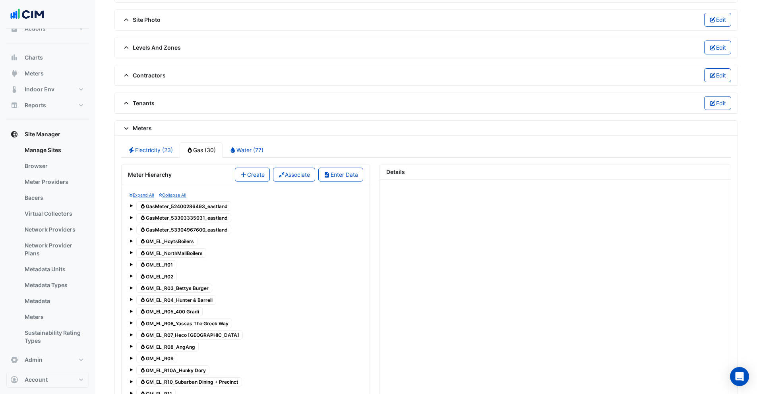
click at [209, 202] on span "Gas GasMeter_52400286493_eastland" at bounding box center [183, 207] width 95 height 10
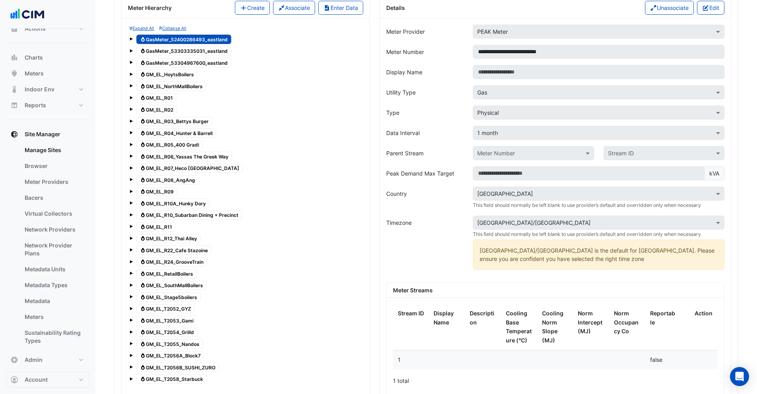
scroll to position [760, 0]
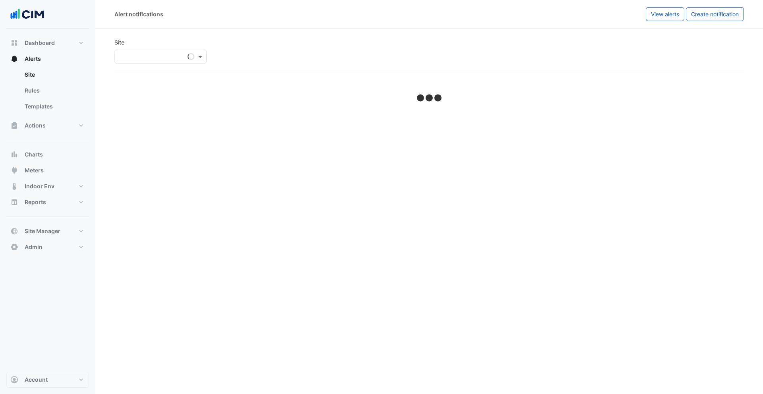
select select "******"
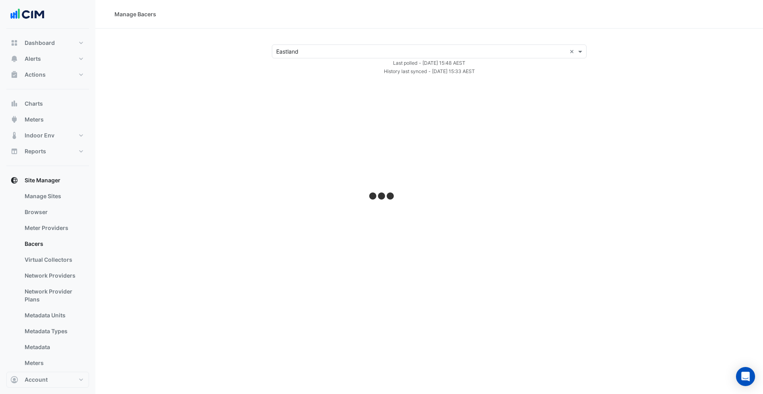
select select "***"
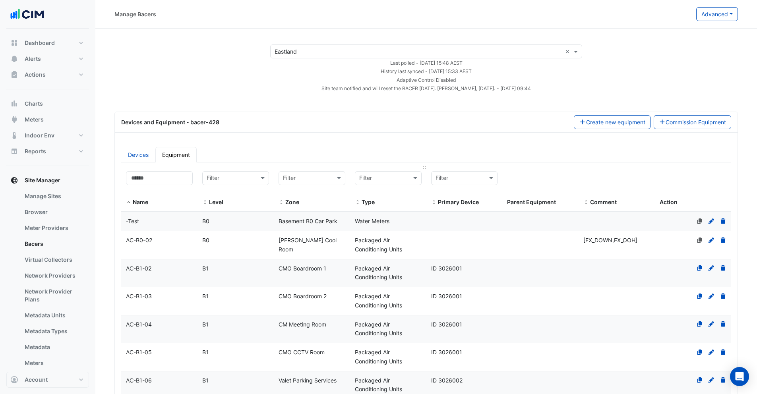
click at [364, 181] on input "text" at bounding box center [380, 178] width 42 height 9
type input "***"
click at [377, 207] on span "Gas Meters" at bounding box center [376, 207] width 29 height 7
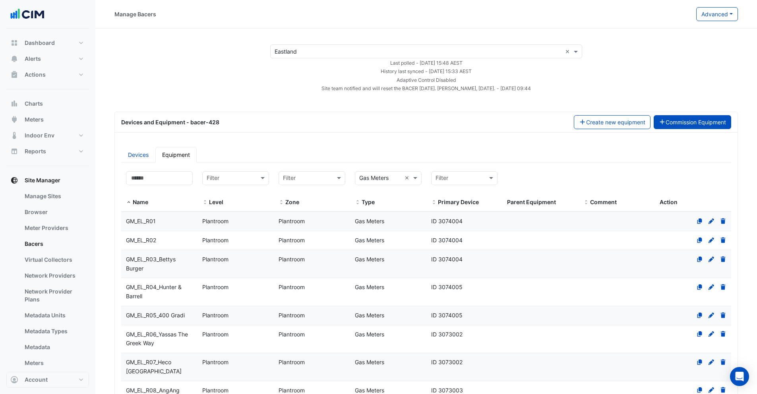
click at [718, 123] on button "Commission Equipment" at bounding box center [693, 122] width 78 height 14
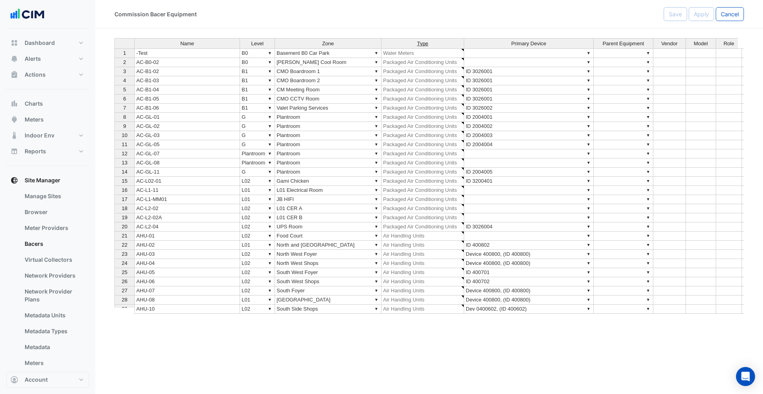
click at [422, 42] on span "Type" at bounding box center [422, 44] width 11 height 6
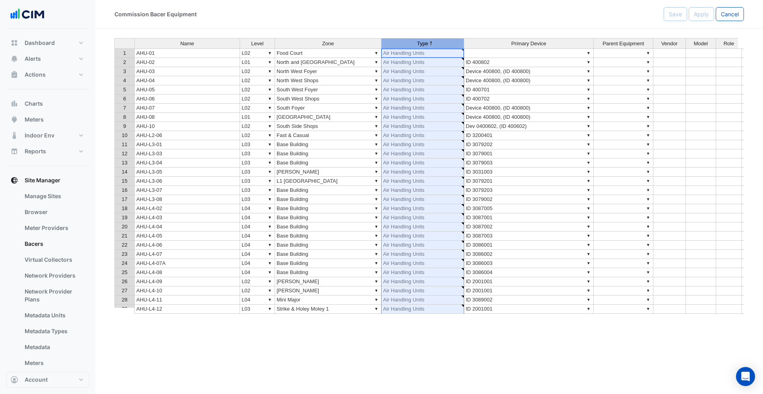
type textarea "**********"
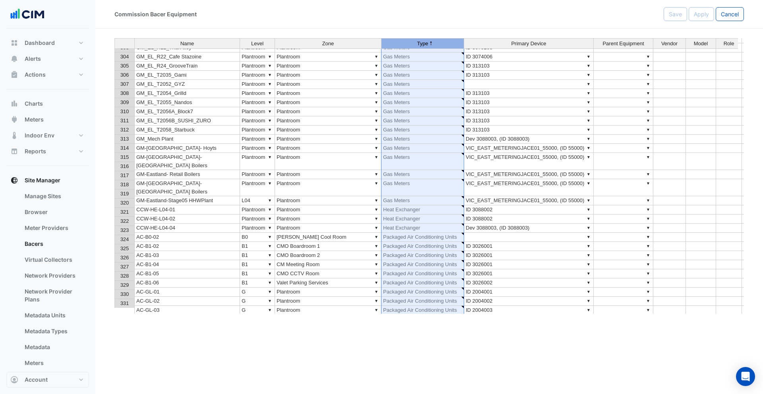
click at [171, 75] on td "GM_EL_T2035_Gami" at bounding box center [187, 75] width 106 height 9
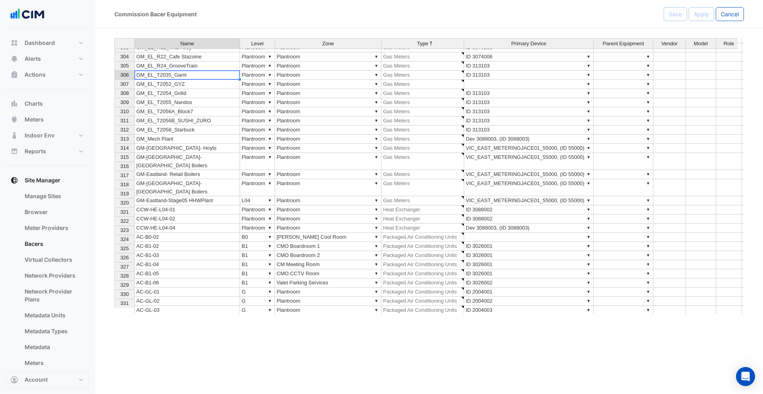
click at [171, 75] on td "GM_EL_T2035_Gami" at bounding box center [187, 75] width 106 height 9
drag, startPoint x: 171, startPoint y: 75, endPoint x: 167, endPoint y: 74, distance: 4.4
click at [167, 74] on textarea "**********" at bounding box center [187, 75] width 106 height 10
drag, startPoint x: 176, startPoint y: 76, endPoint x: 189, endPoint y: 76, distance: 13.5
click at [189, 76] on textarea "**********" at bounding box center [187, 75] width 106 height 10
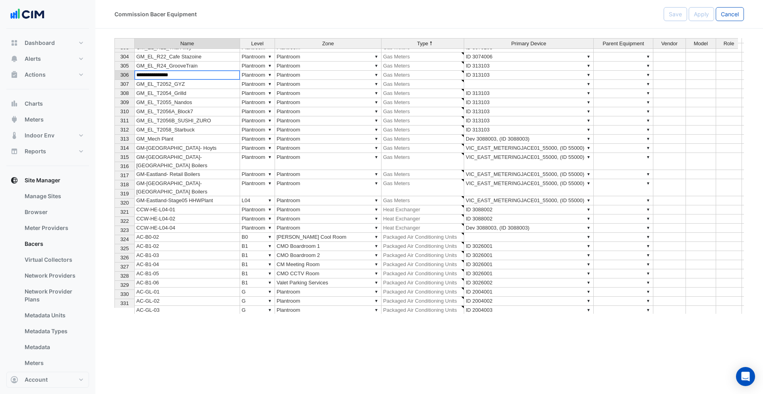
paste textarea "*"
click at [397, 92] on td "▼ Gas Meters" at bounding box center [423, 93] width 83 height 9
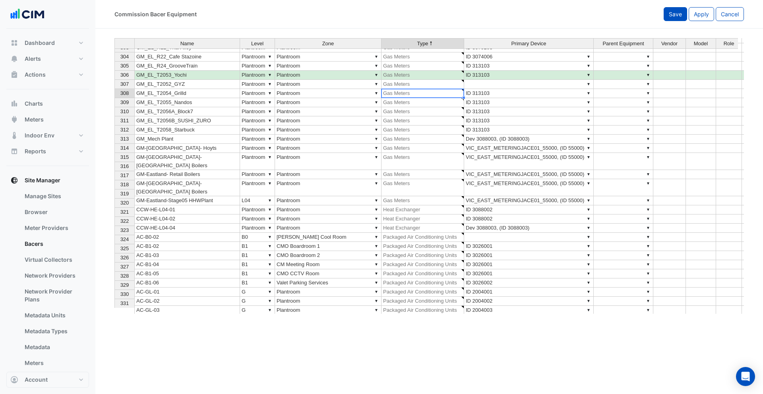
type textarea "**********"
click at [678, 17] on span "Save" at bounding box center [675, 14] width 13 height 7
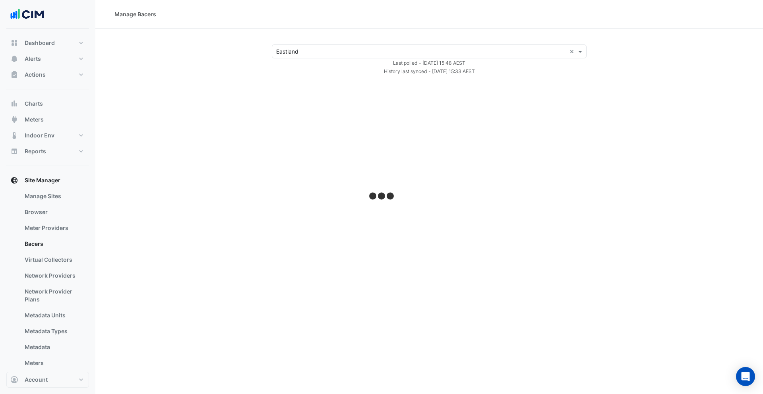
select select "***"
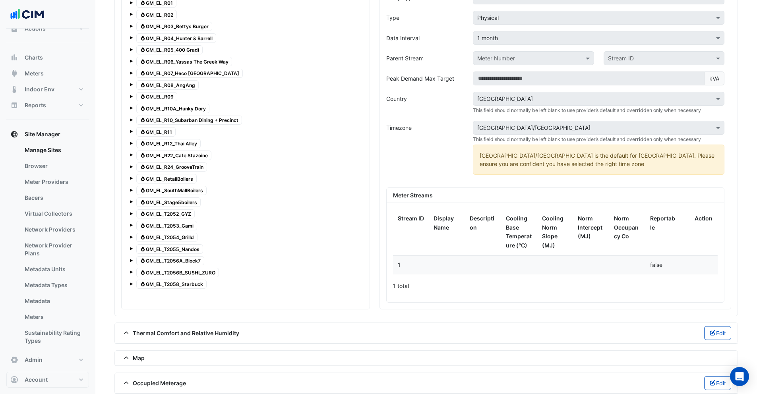
scroll to position [841, 0]
click at [185, 209] on span "Gas GM_EL_T2052_GYZ" at bounding box center [165, 214] width 58 height 10
click at [130, 212] on span at bounding box center [131, 213] width 3 height 3
click at [147, 221] on span "1" at bounding box center [149, 225] width 10 height 9
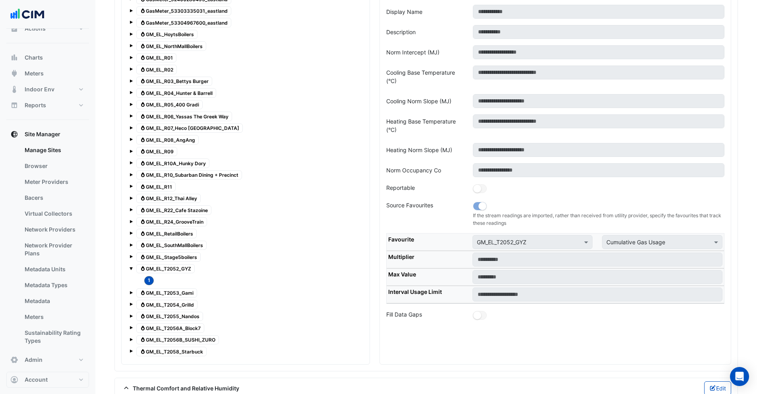
scroll to position [821, 0]
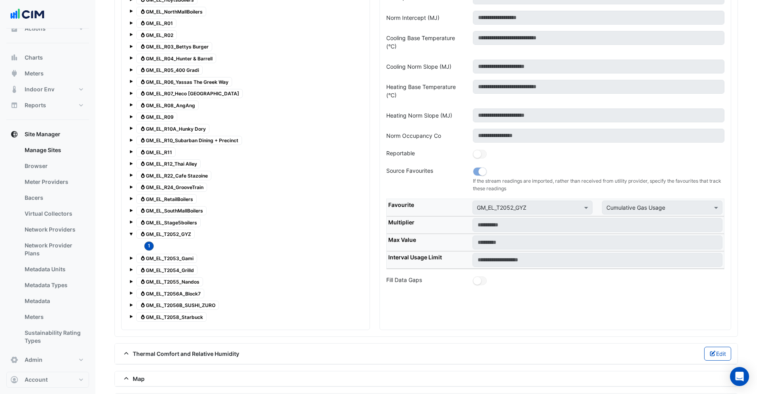
click at [132, 254] on span at bounding box center [131, 257] width 3 height 7
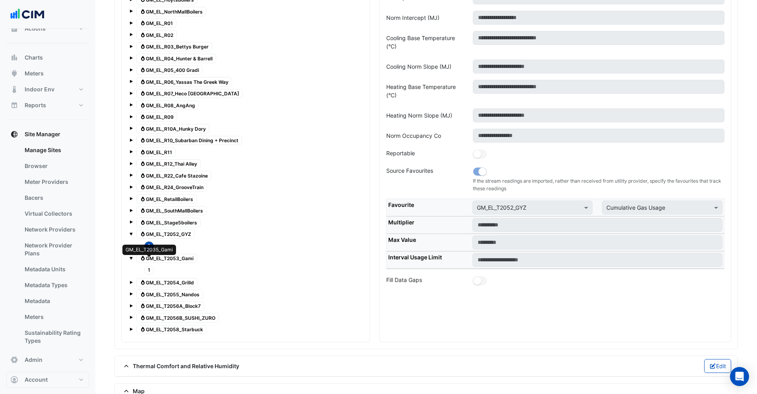
click at [149, 266] on span "1" at bounding box center [149, 270] width 10 height 9
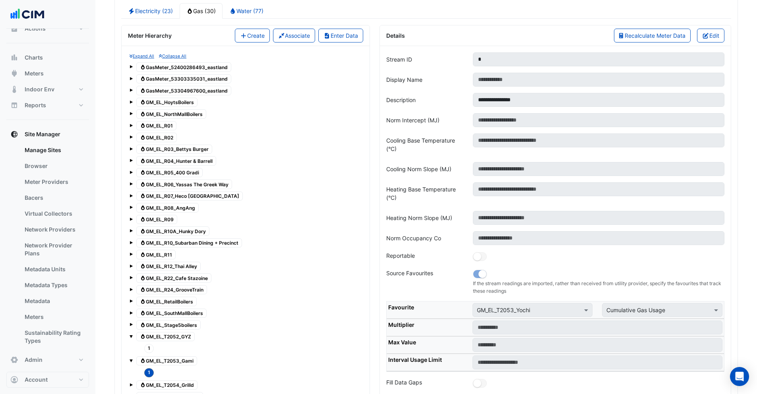
scroll to position [720, 0]
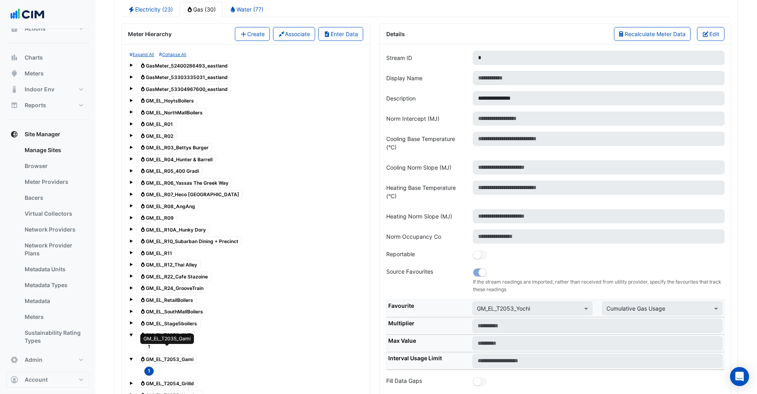
click at [171, 355] on span "Gas GM_EL_T2053_Gami" at bounding box center [166, 360] width 61 height 10
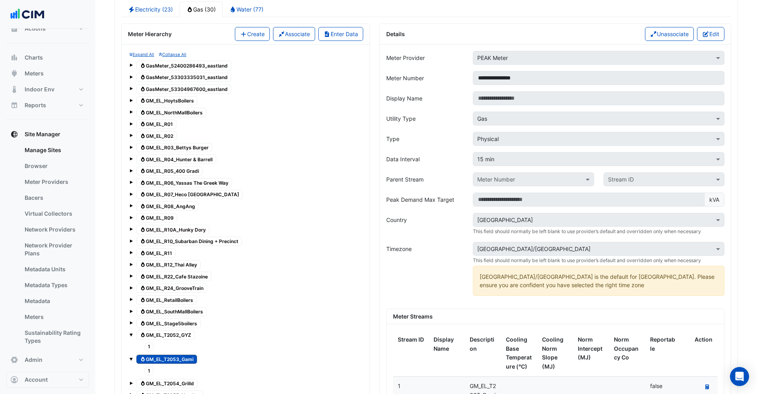
click at [148, 343] on span "1" at bounding box center [149, 347] width 10 height 9
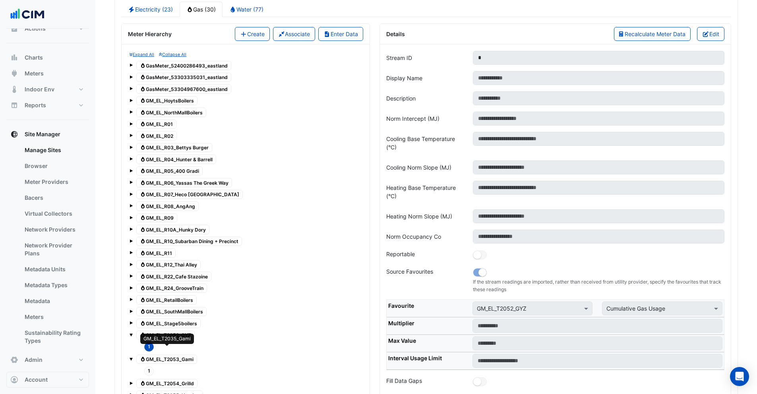
click at [153, 355] on span "Gas GM_EL_T2053_Gami" at bounding box center [166, 360] width 61 height 10
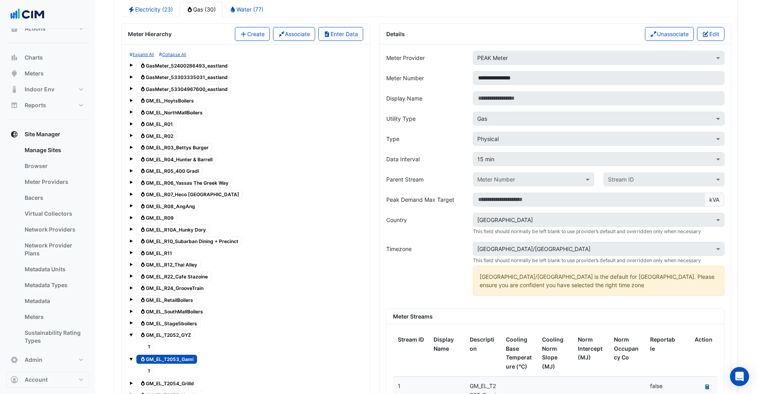
click at [159, 331] on span "Gas GM_EL_T2052_GYZ" at bounding box center [165, 336] width 58 height 10
click at [164, 355] on span "Gas GM_EL_T2053_Gami" at bounding box center [166, 360] width 61 height 10
click at [151, 367] on span "1" at bounding box center [149, 371] width 10 height 9
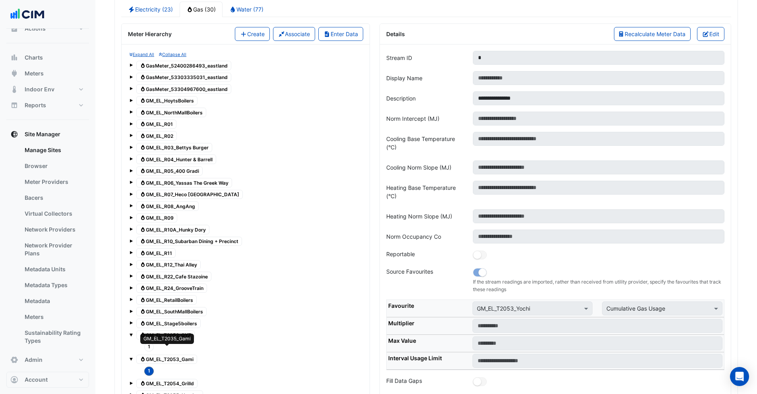
drag, startPoint x: 164, startPoint y: 352, endPoint x: 180, endPoint y: 349, distance: 16.1
click at [165, 355] on span "Gas GM_EL_T2053_Gami" at bounding box center [166, 360] width 61 height 10
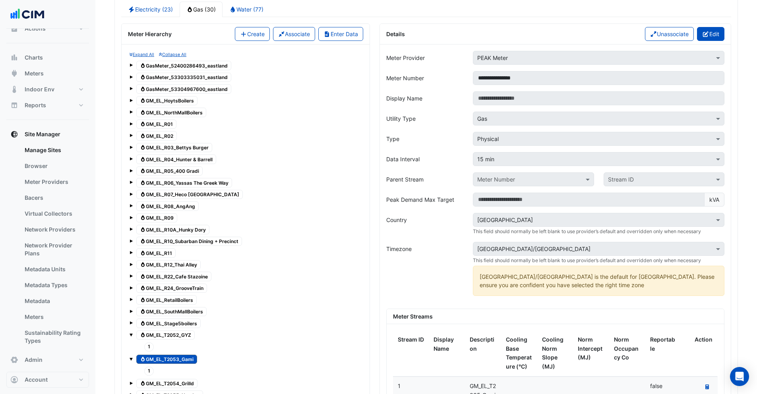
click at [713, 27] on button "Edit" at bounding box center [710, 34] width 27 height 14
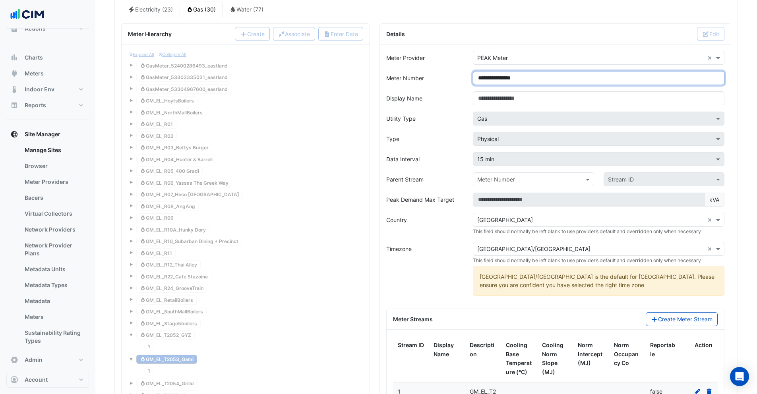
drag, startPoint x: 519, startPoint y: 71, endPoint x: 536, endPoint y: 71, distance: 16.3
click at [536, 71] on input "**********" at bounding box center [599, 78] width 252 height 14
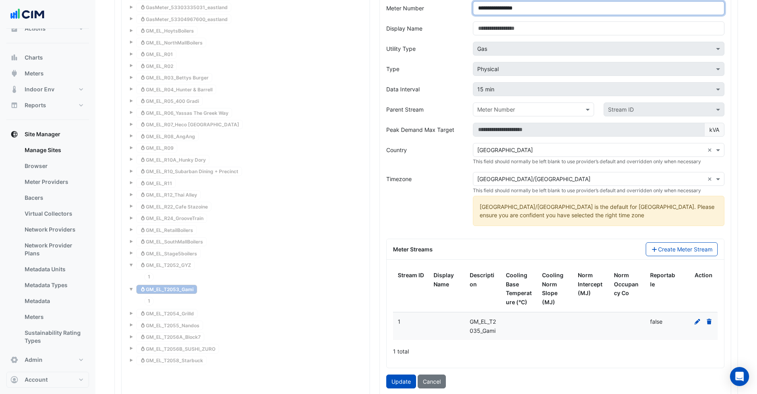
scroll to position [800, 0]
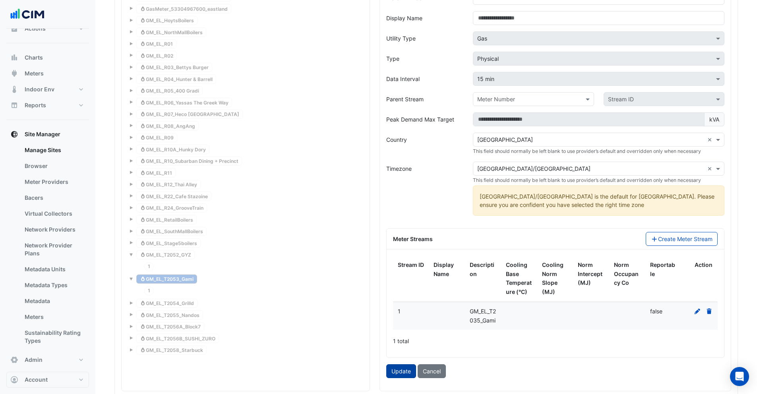
click at [399, 377] on button "Update" at bounding box center [401, 372] width 30 height 14
type input "**********"
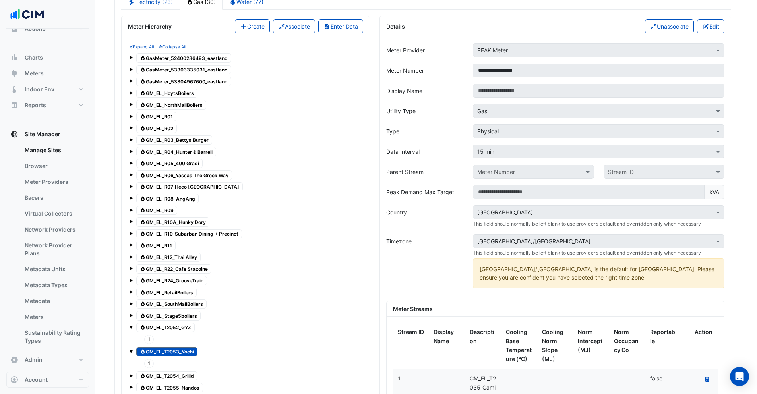
scroll to position [728, 0]
click at [715, 20] on button "Edit" at bounding box center [710, 26] width 27 height 14
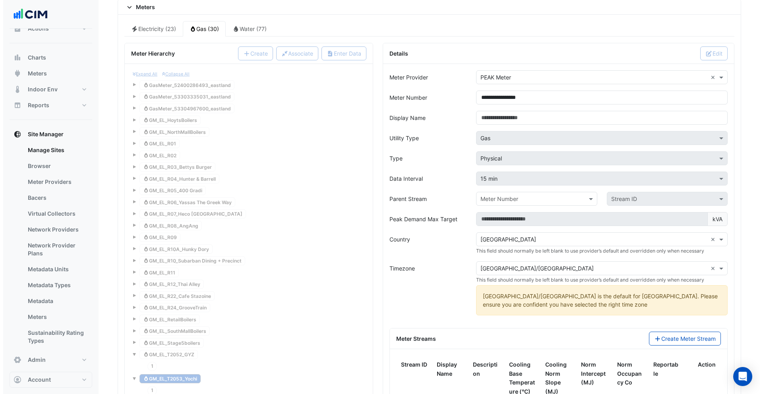
scroll to position [803, 0]
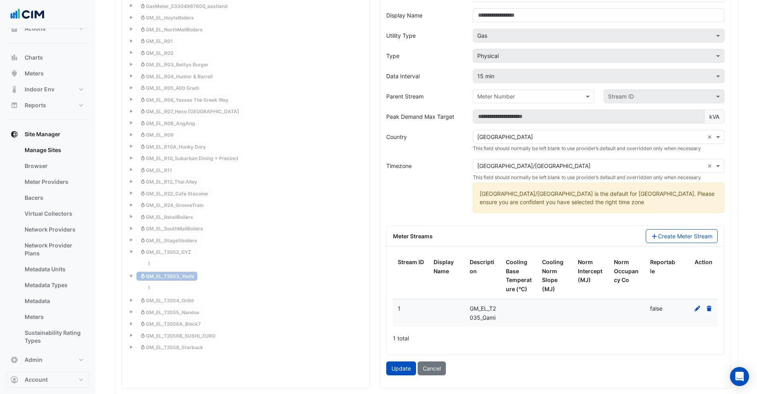
click at [699, 306] on icon at bounding box center [698, 309] width 6 height 6
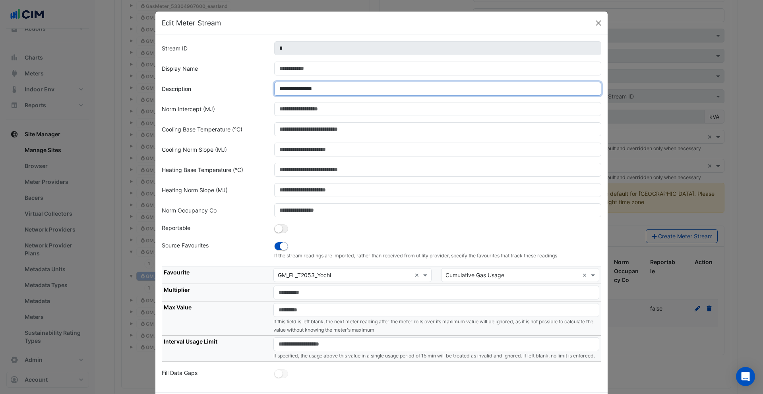
drag, startPoint x: 308, startPoint y: 89, endPoint x: 313, endPoint y: 89, distance: 4.8
click at [313, 89] on input "**********" at bounding box center [438, 89] width 328 height 14
drag, startPoint x: 317, startPoint y: 89, endPoint x: 332, endPoint y: 88, distance: 15.1
click at [332, 88] on input "**********" at bounding box center [438, 89] width 328 height 14
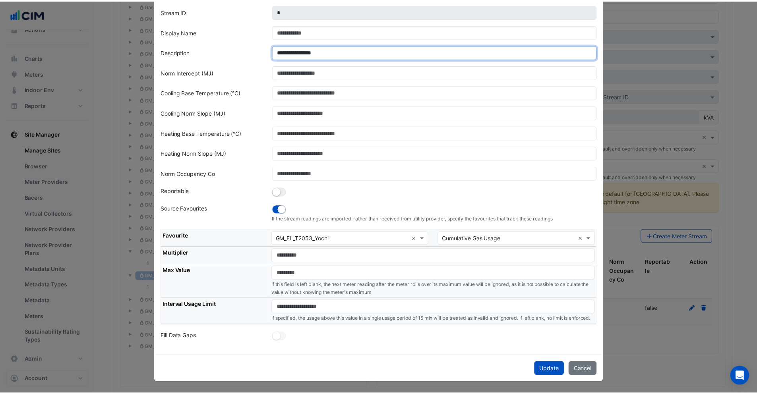
scroll to position [45, 0]
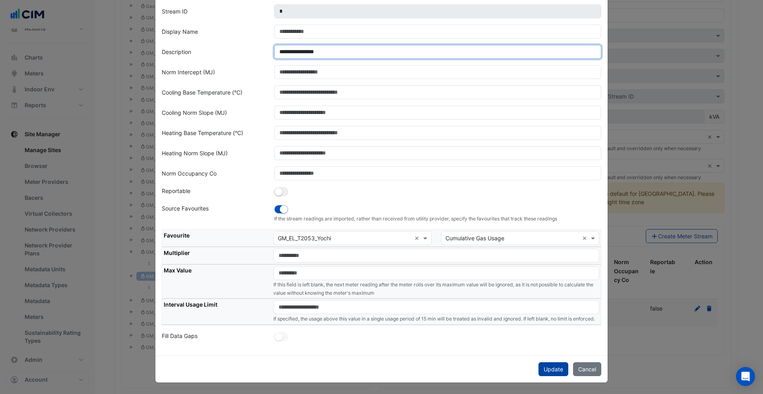
type input "**********"
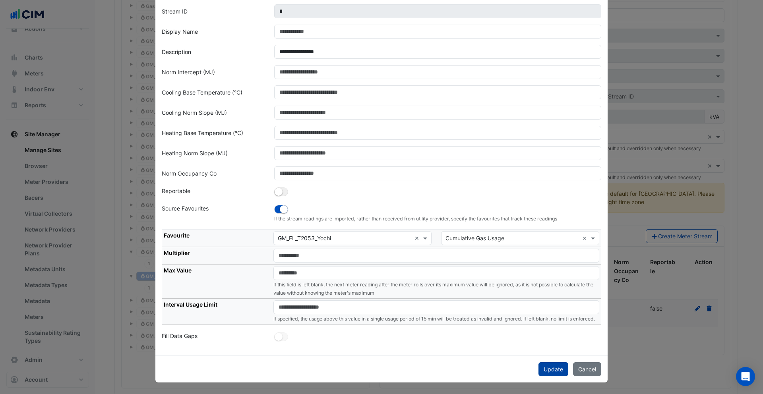
click at [544, 369] on button "Update" at bounding box center [554, 370] width 30 height 14
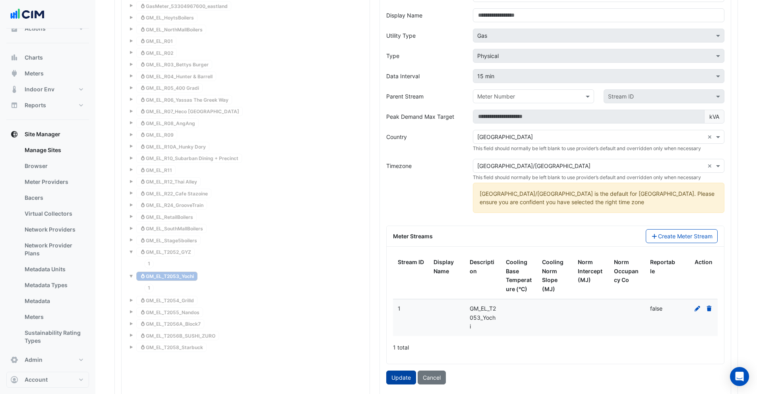
click at [392, 371] on button "Update" at bounding box center [401, 378] width 30 height 14
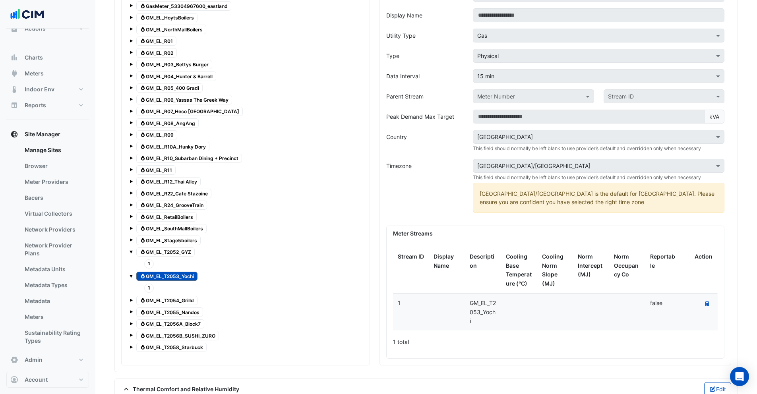
click at [132, 247] on tree-node-expander at bounding box center [131, 251] width 3 height 8
click at [132, 250] on span at bounding box center [131, 251] width 3 height 3
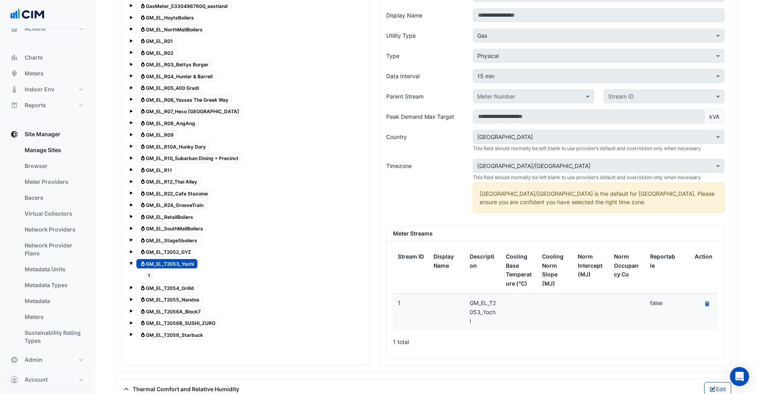
click at [131, 262] on span at bounding box center [131, 263] width 3 height 3
click at [169, 259] on span "Gas GM_EL_T2053_Yochi" at bounding box center [166, 264] width 61 height 10
click at [150, 271] on span "1" at bounding box center [149, 275] width 10 height 9
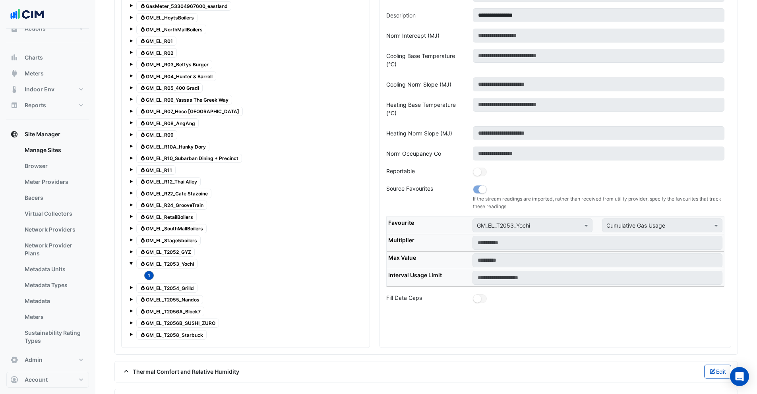
click at [130, 262] on span at bounding box center [131, 263] width 3 height 3
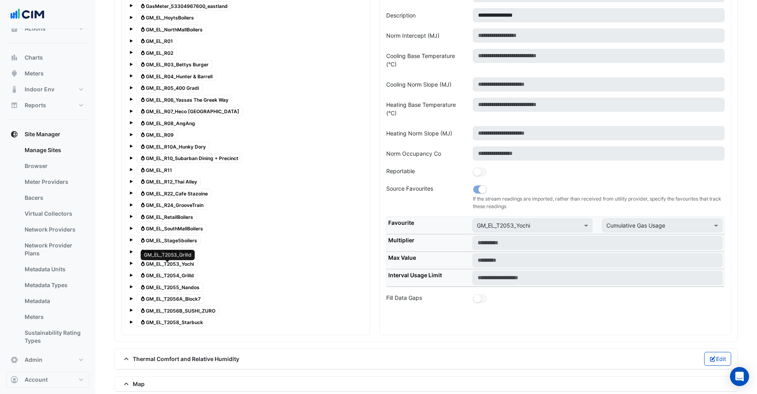
click at [183, 271] on span "Gas GM_EL_T2054_Grilld" at bounding box center [166, 276] width 61 height 10
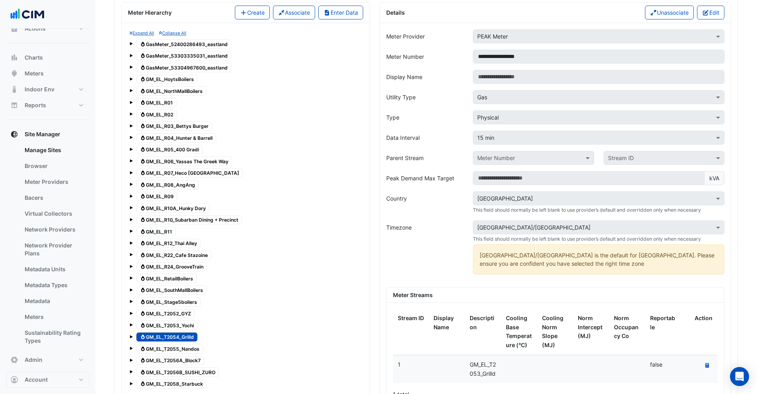
scroll to position [743, 0]
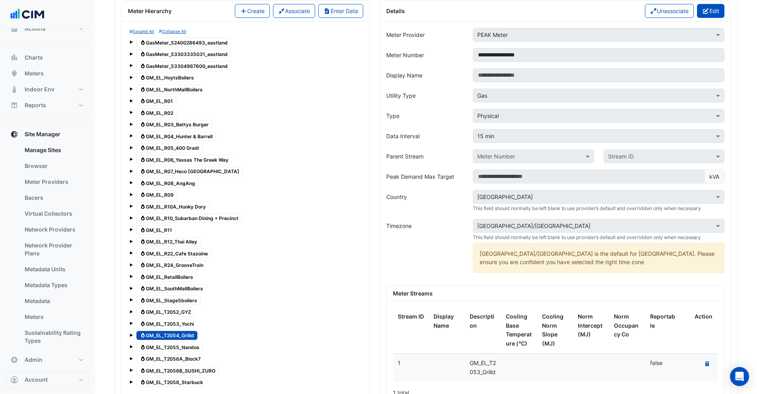
click at [713, 7] on button "Edit" at bounding box center [710, 11] width 27 height 14
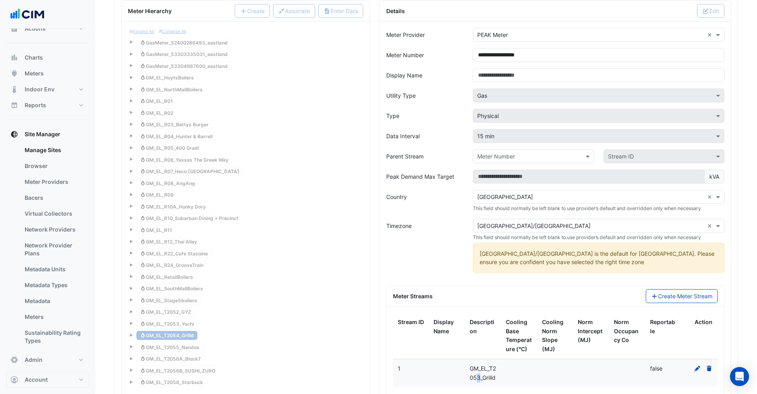
click at [480, 371] on span "GM_EL_T2053_Grilld" at bounding box center [483, 373] width 26 height 16
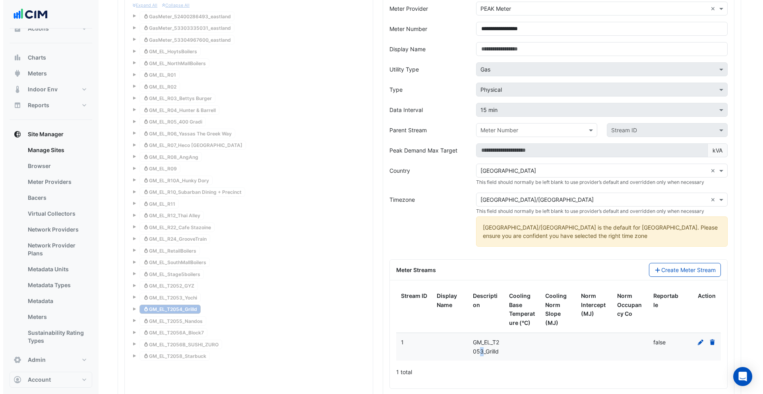
scroll to position [784, 0]
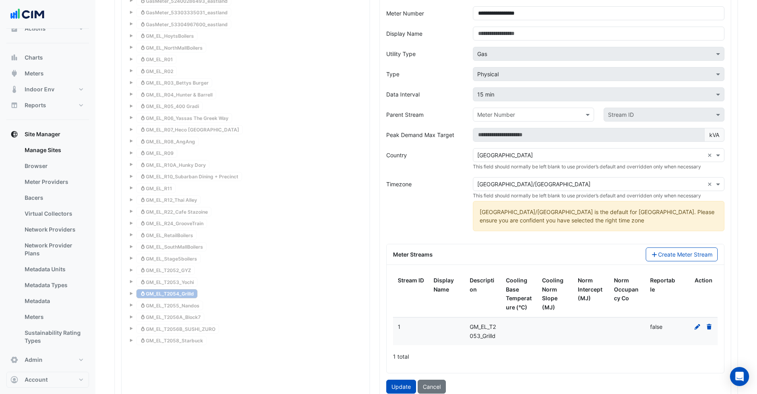
click at [700, 324] on icon at bounding box center [697, 327] width 7 height 6
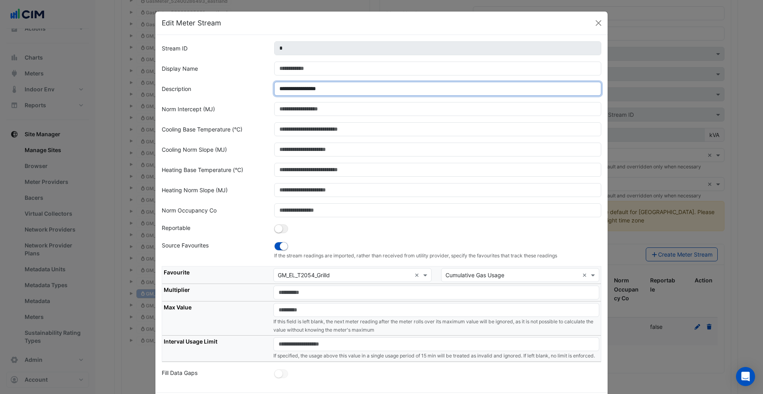
click at [312, 87] on input "**********" at bounding box center [438, 89] width 328 height 14
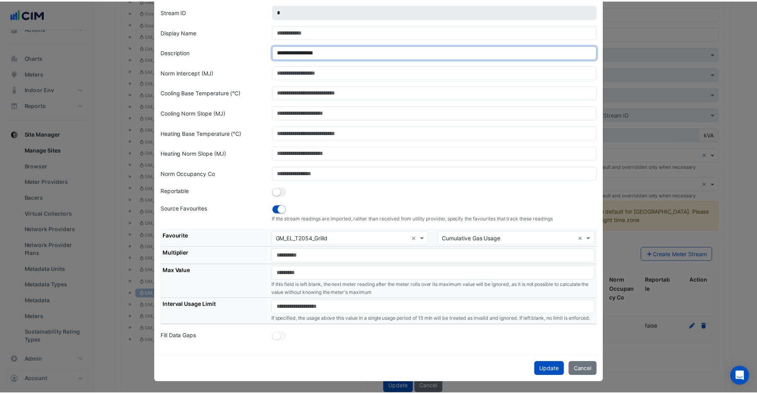
scroll to position [45, 0]
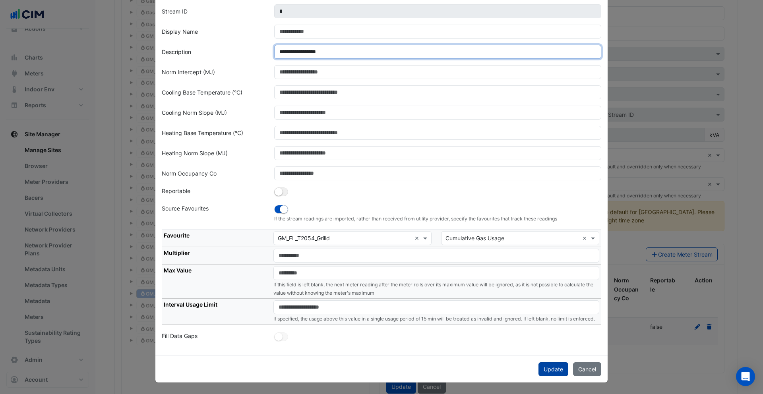
type input "**********"
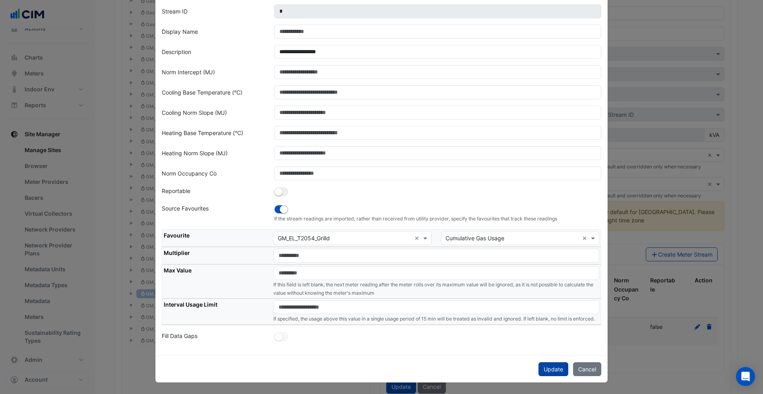
click at [546, 365] on button "Update" at bounding box center [554, 370] width 30 height 14
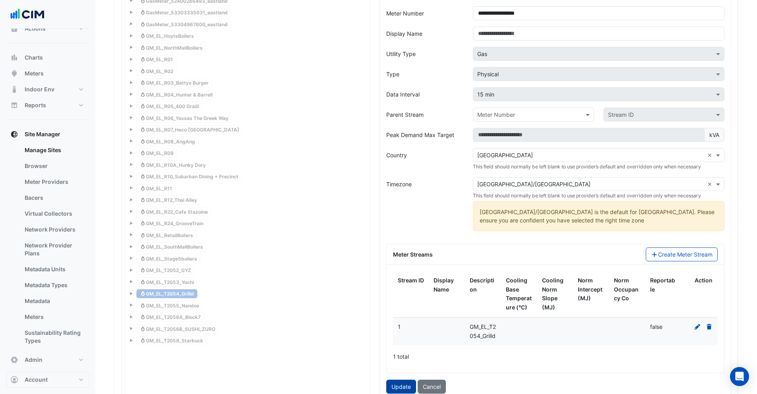
click at [401, 386] on button "Update" at bounding box center [401, 387] width 30 height 14
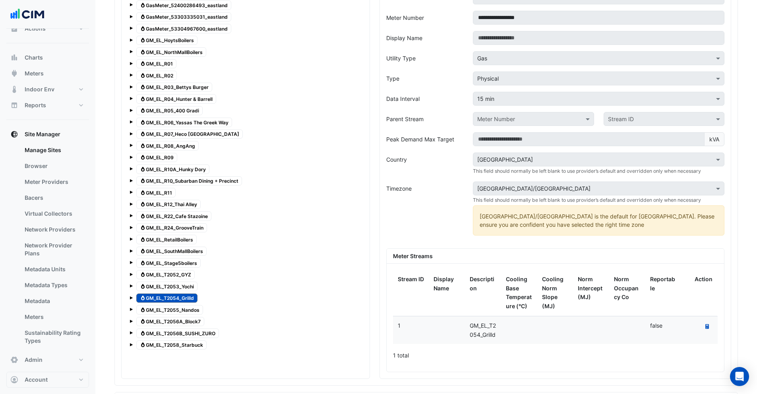
scroll to position [794, 0]
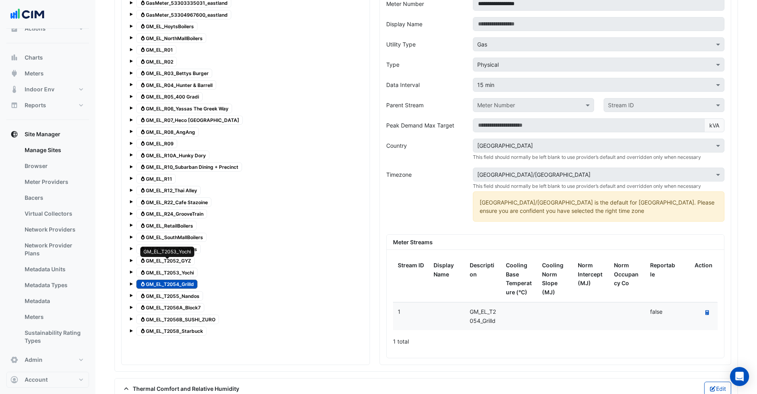
click at [166, 268] on span "Gas GM_EL_T2053_Yochi" at bounding box center [166, 273] width 61 height 10
